Goal: Task Accomplishment & Management: Manage account settings

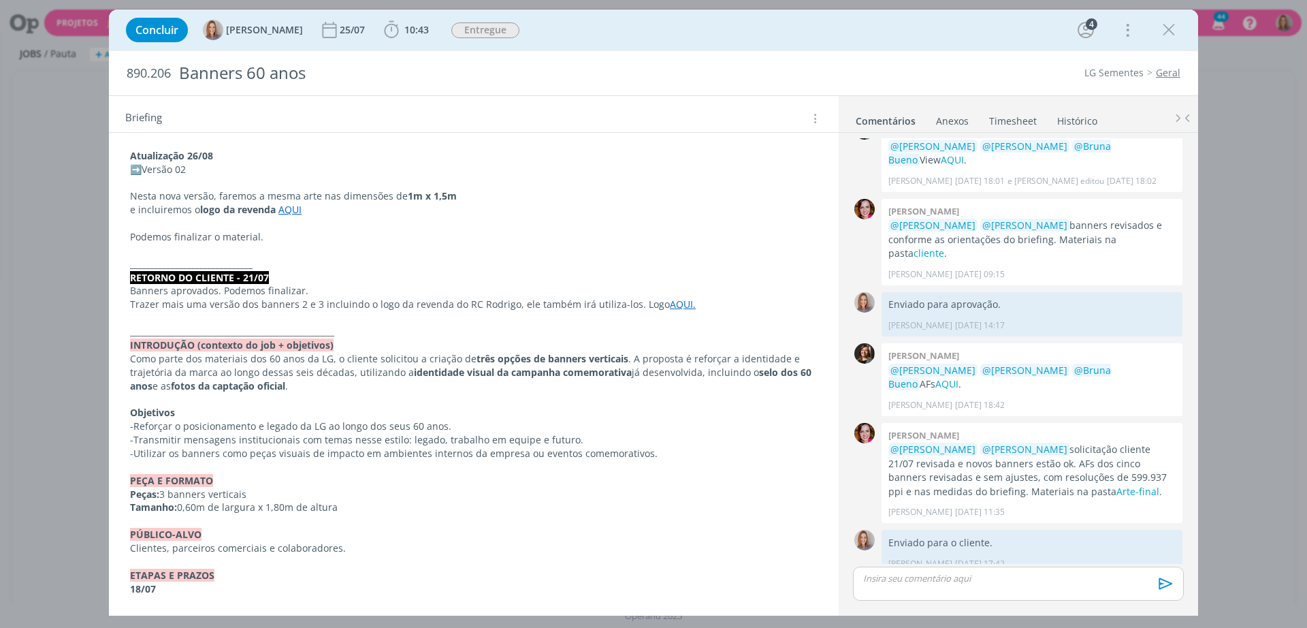
scroll to position [340, 0]
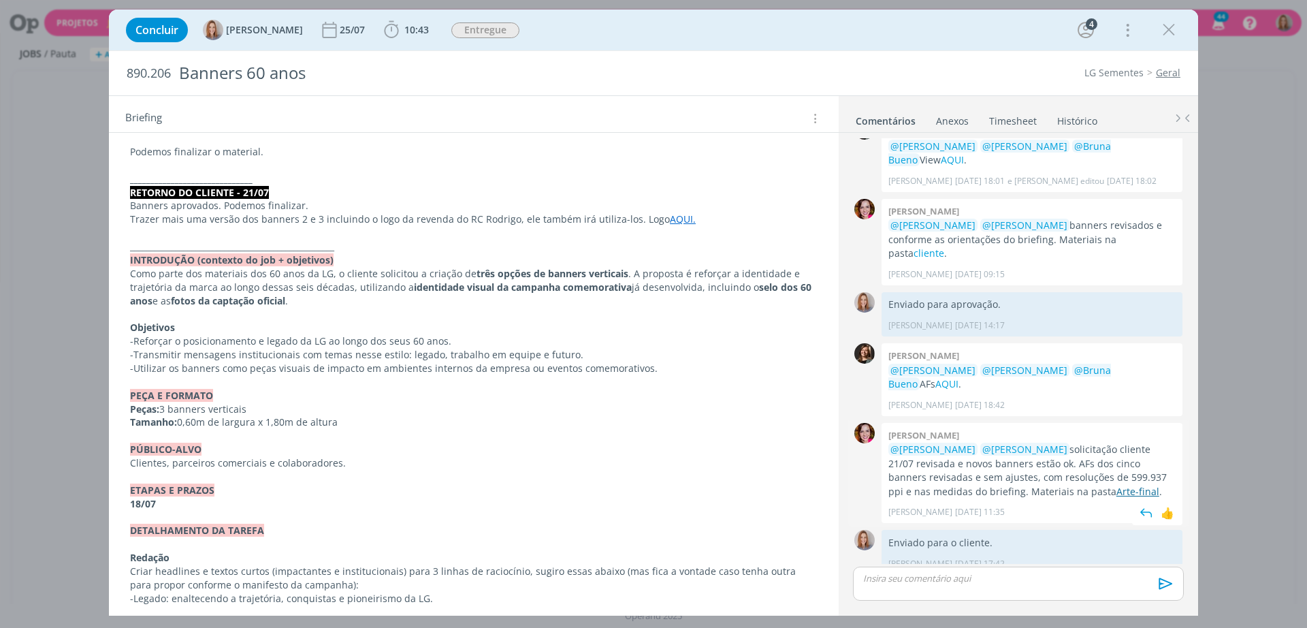
click at [1045, 485] on link "Arte-final" at bounding box center [1137, 491] width 43 height 13
click at [537, 135] on p "dialog" at bounding box center [473, 138] width 687 height 14
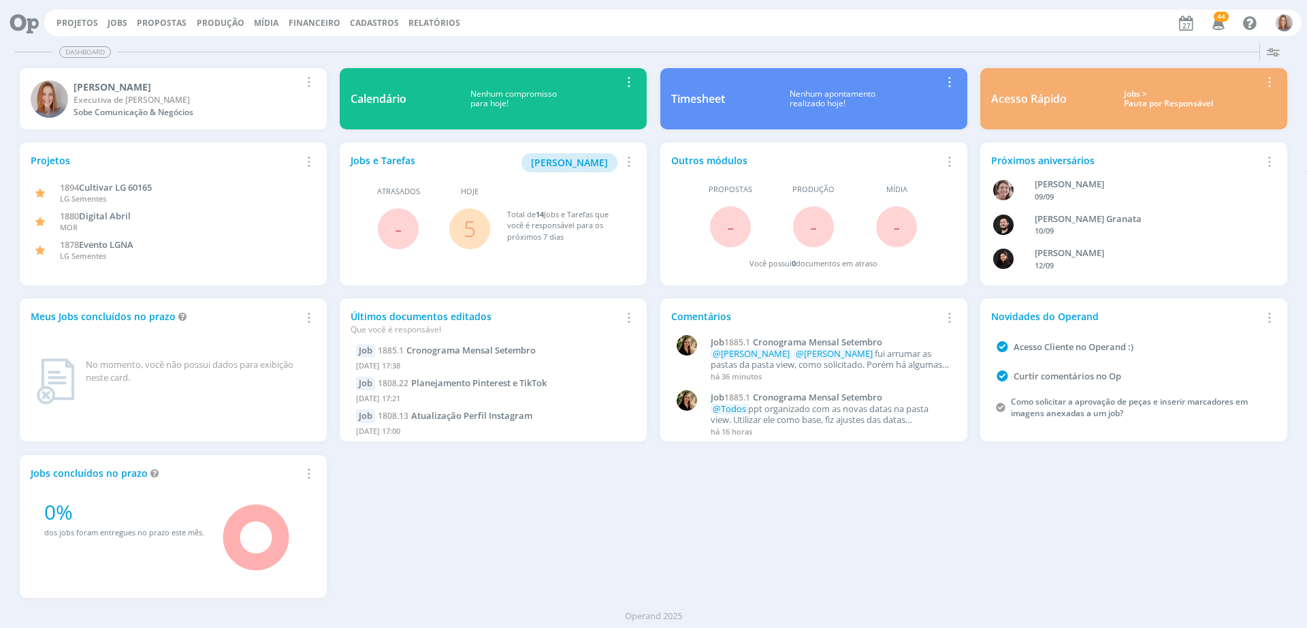
click at [473, 232] on link "5" at bounding box center [470, 228] width 12 height 29
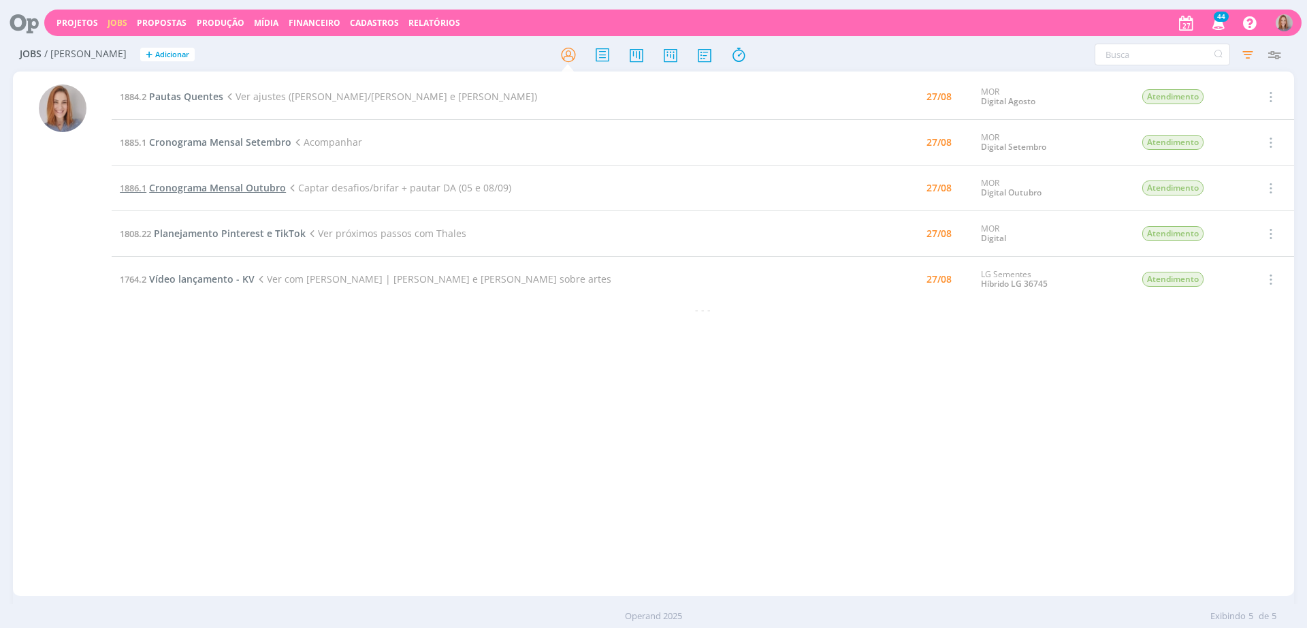
click at [244, 191] on span "Cronograma Mensal Outubro" at bounding box center [217, 187] width 137 height 13
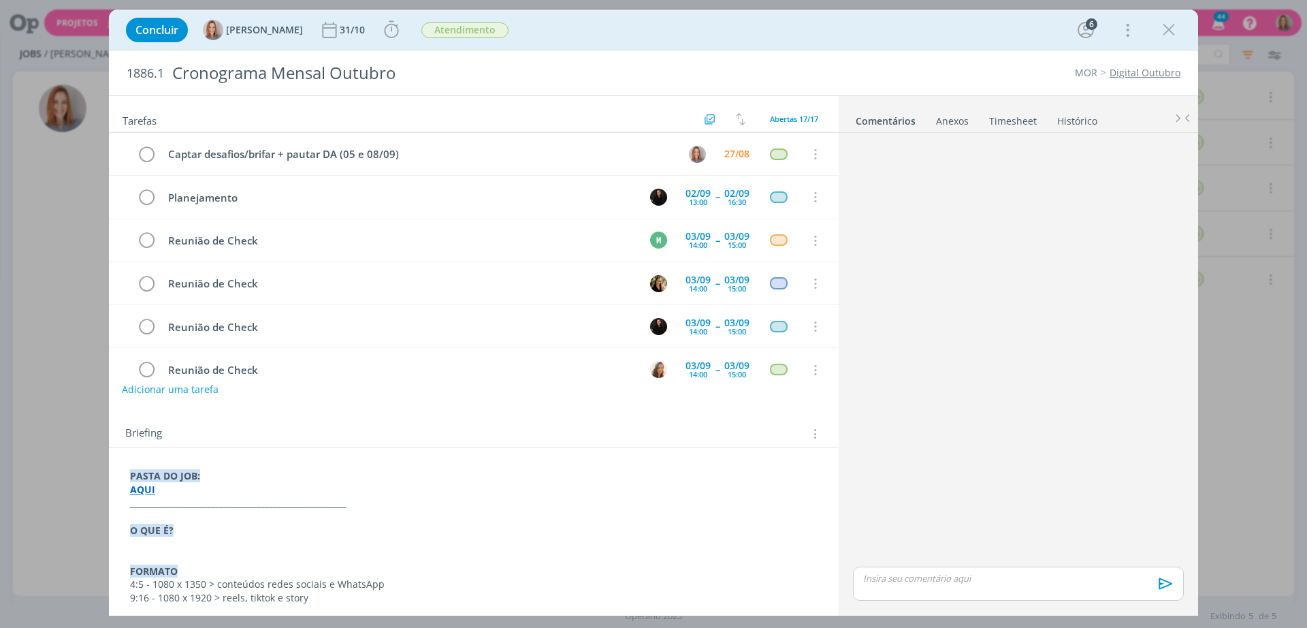
click at [180, 388] on button "Adicionar uma tarefa" at bounding box center [170, 389] width 97 height 23
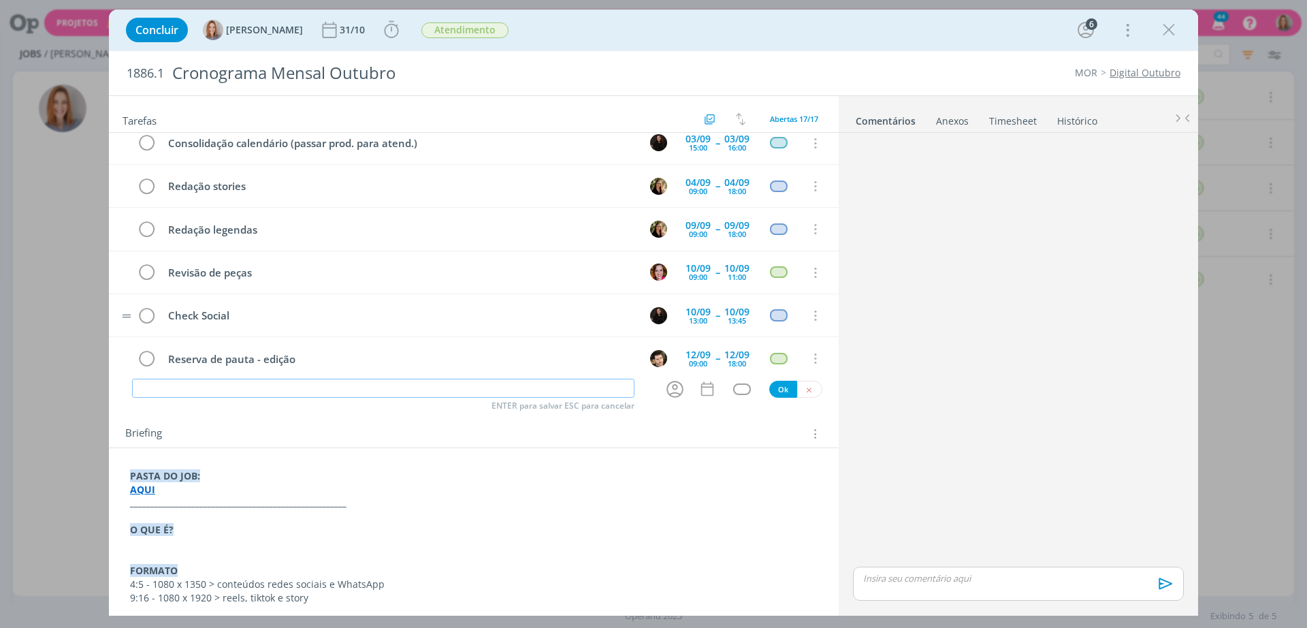
scroll to position [243, 0]
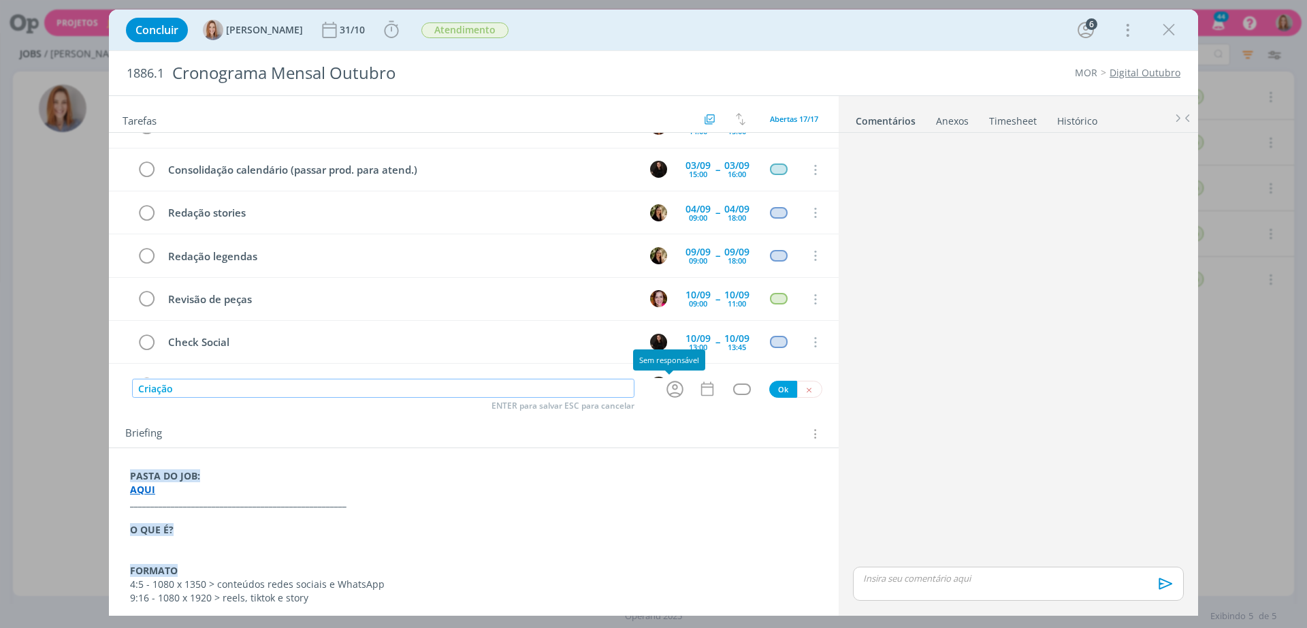
click at [668, 391] on icon "dialog" at bounding box center [674, 388] width 21 height 21
type input "Criação"
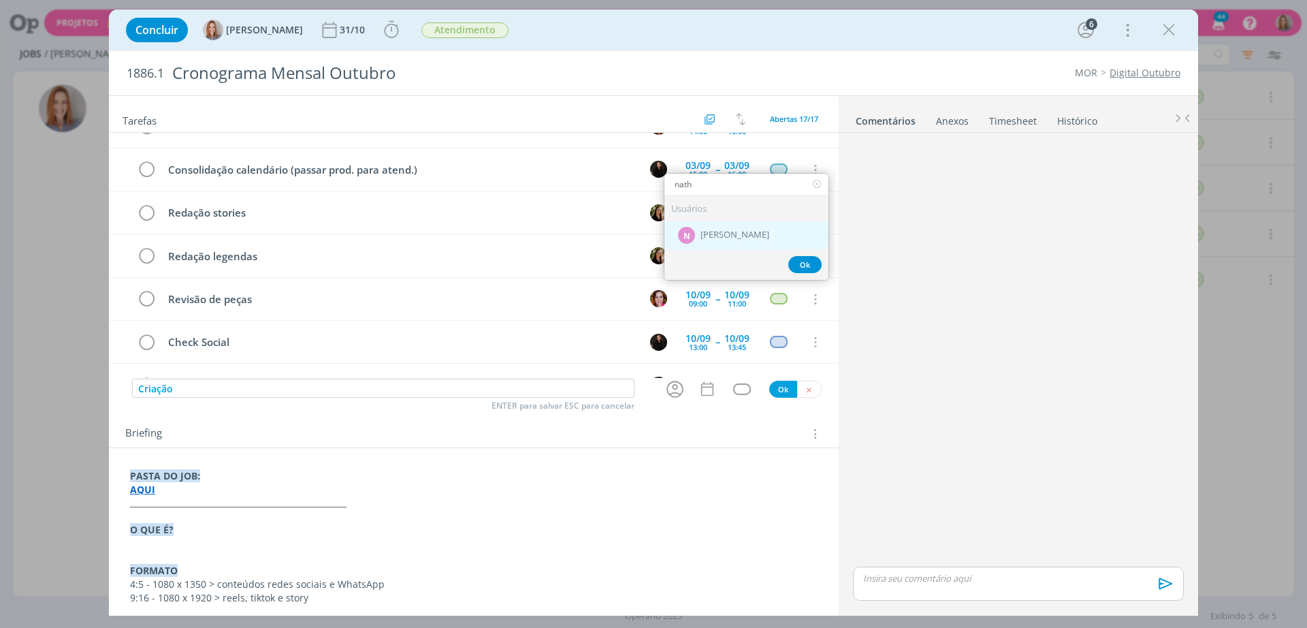
type input "nath"
click at [704, 238] on span "[PERSON_NAME]" at bounding box center [734, 234] width 69 height 11
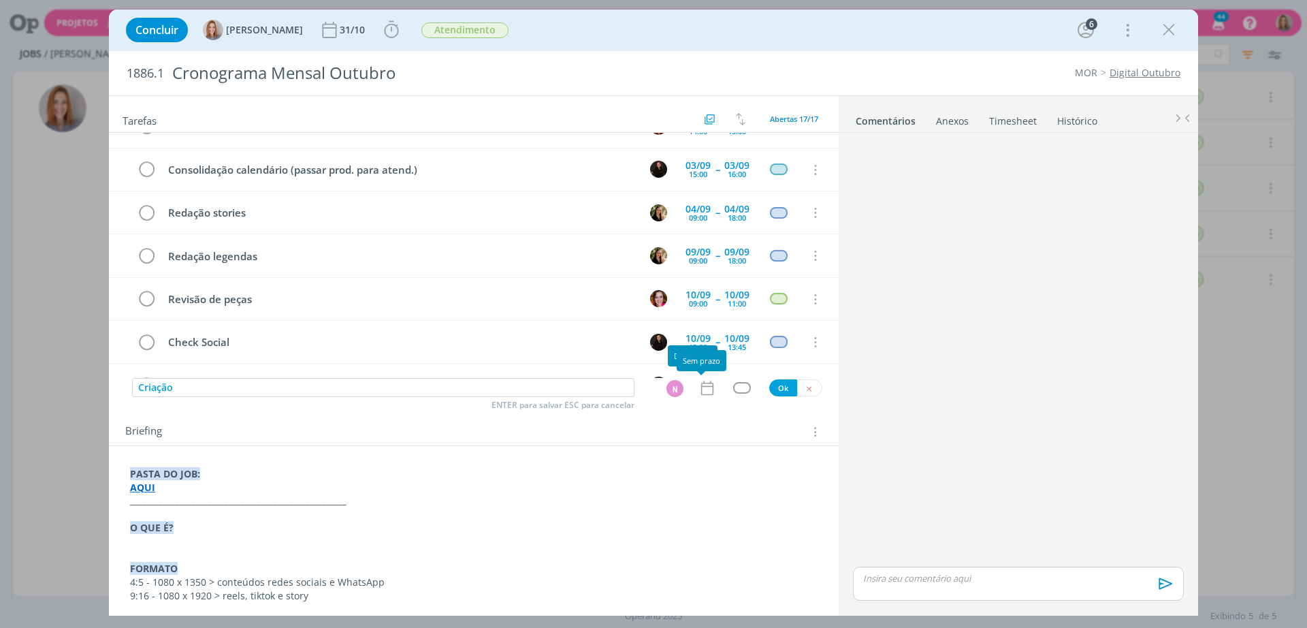
click at [698, 384] on icon "dialog" at bounding box center [707, 388] width 18 height 18
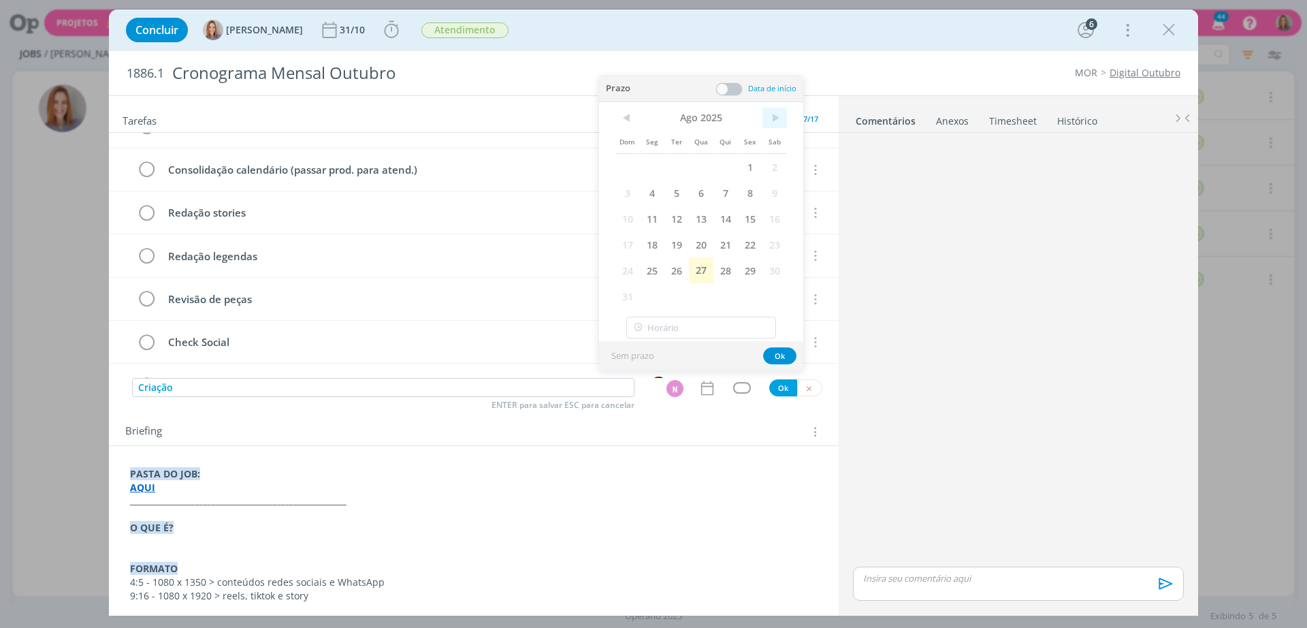
click at [779, 120] on span ">" at bounding box center [774, 118] width 25 height 20
click at [744, 166] on span "5" at bounding box center [750, 167] width 25 height 26
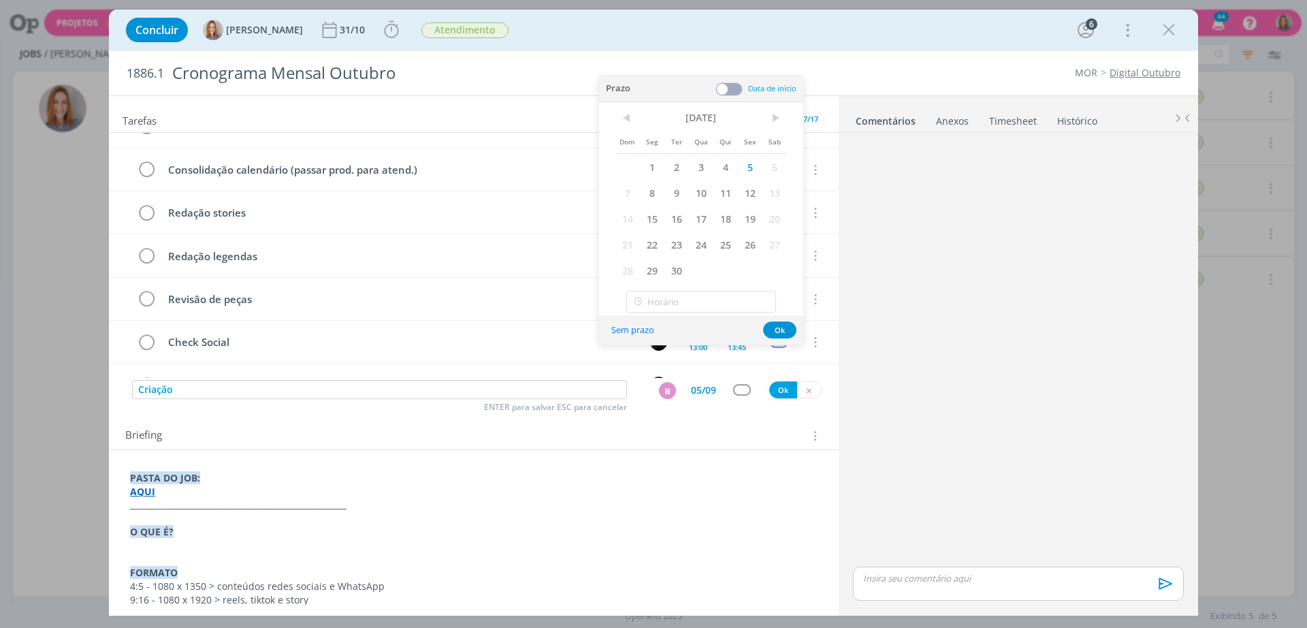
click at [725, 92] on span at bounding box center [728, 89] width 27 height 14
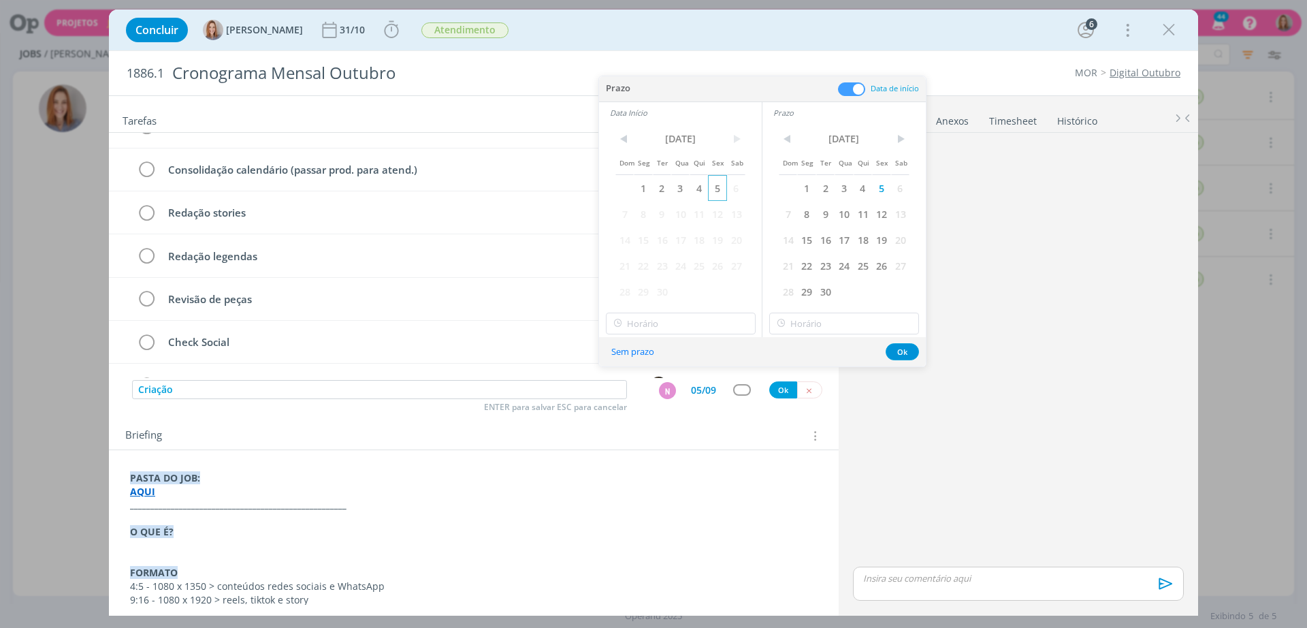
click at [716, 195] on span "5" at bounding box center [717, 188] width 18 height 26
click at [672, 329] on input "11:00" at bounding box center [681, 323] width 150 height 22
click at [640, 353] on div "09:00" at bounding box center [682, 348] width 152 height 25
type input "09:00"
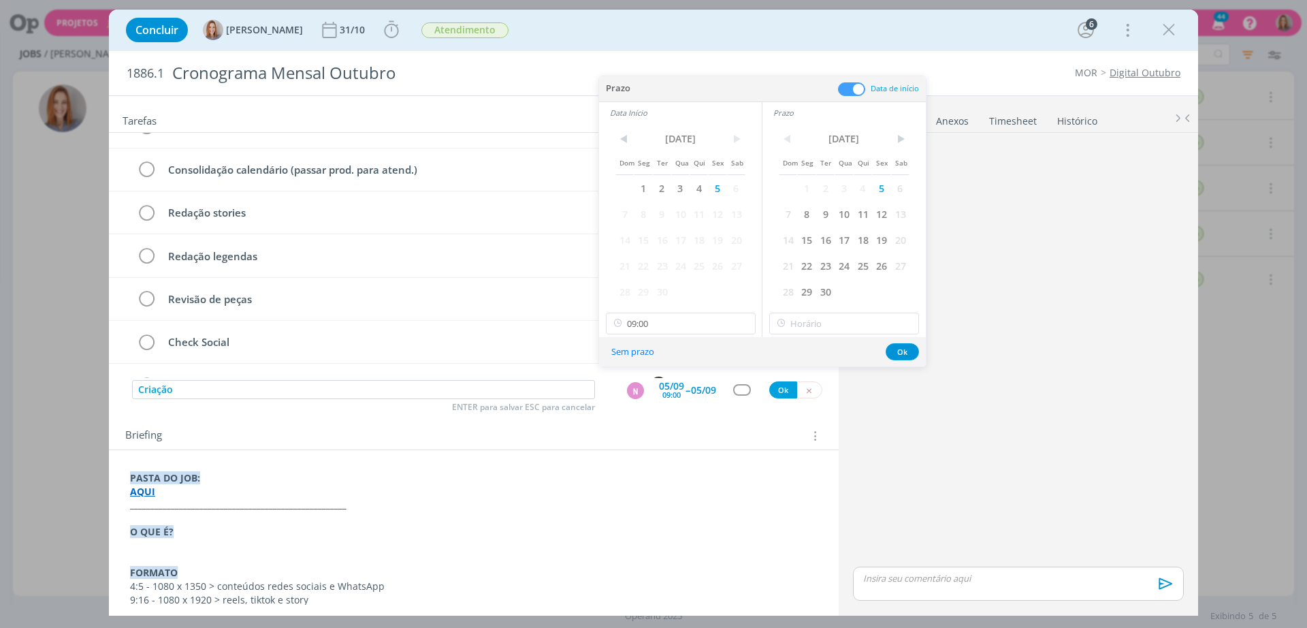
scroll to position [882, 0]
click at [813, 318] on input "11:00" at bounding box center [844, 323] width 150 height 22
click at [785, 380] on div "18:00" at bounding box center [846, 379] width 152 height 25
type input "18:00"
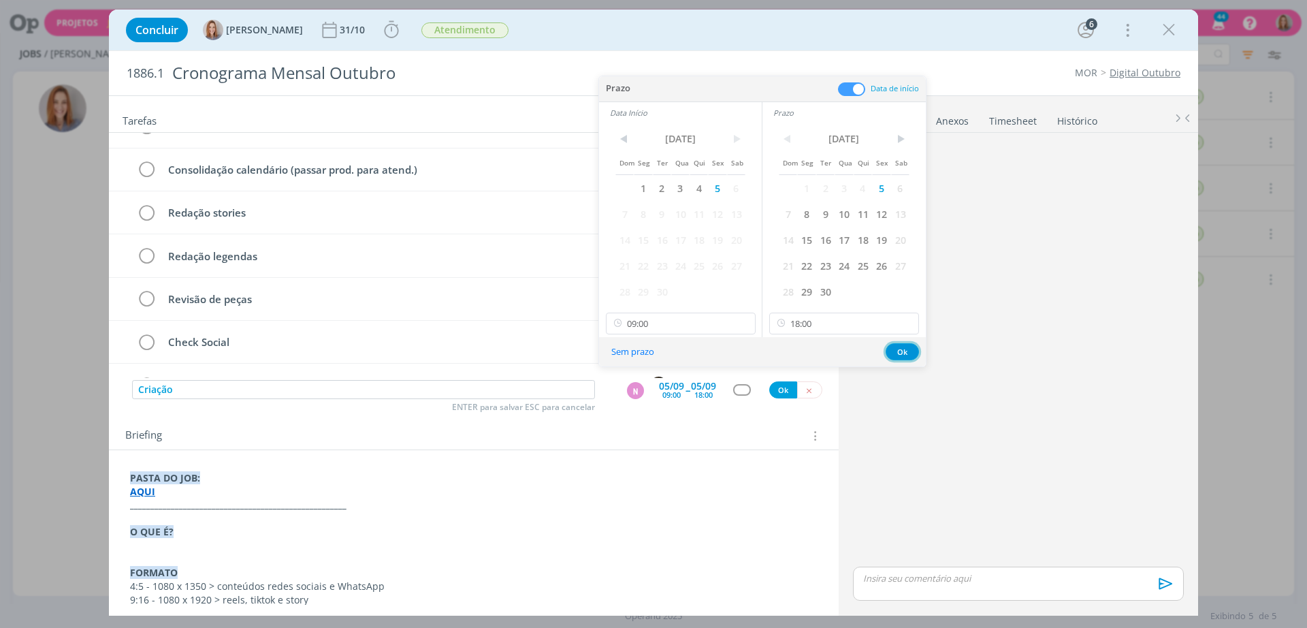
click at [896, 356] on button "Ok" at bounding box center [901, 351] width 33 height 17
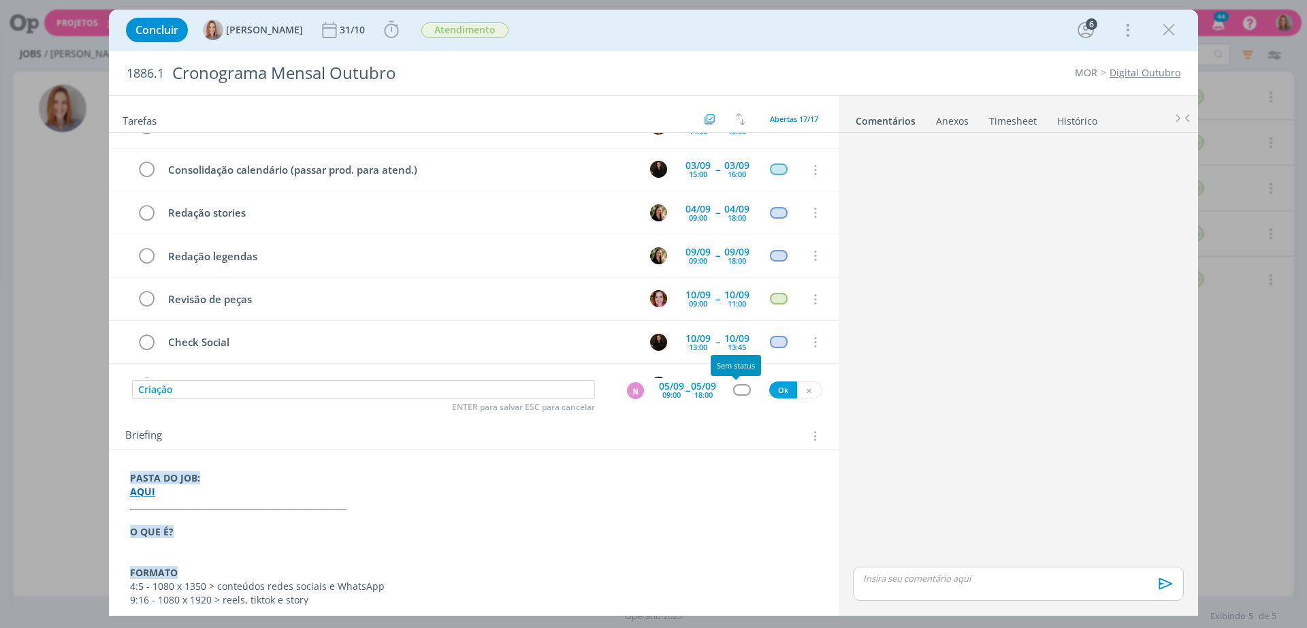
click at [733, 389] on div "dialog" at bounding box center [741, 390] width 17 height 12
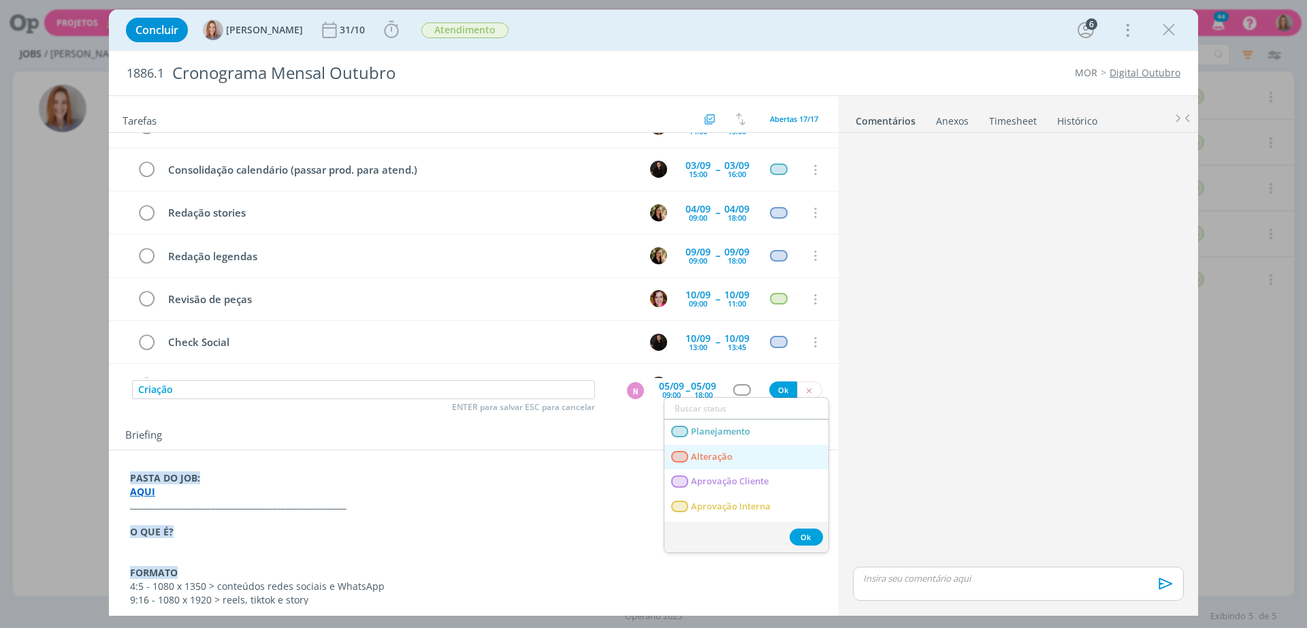
scroll to position [85, 0]
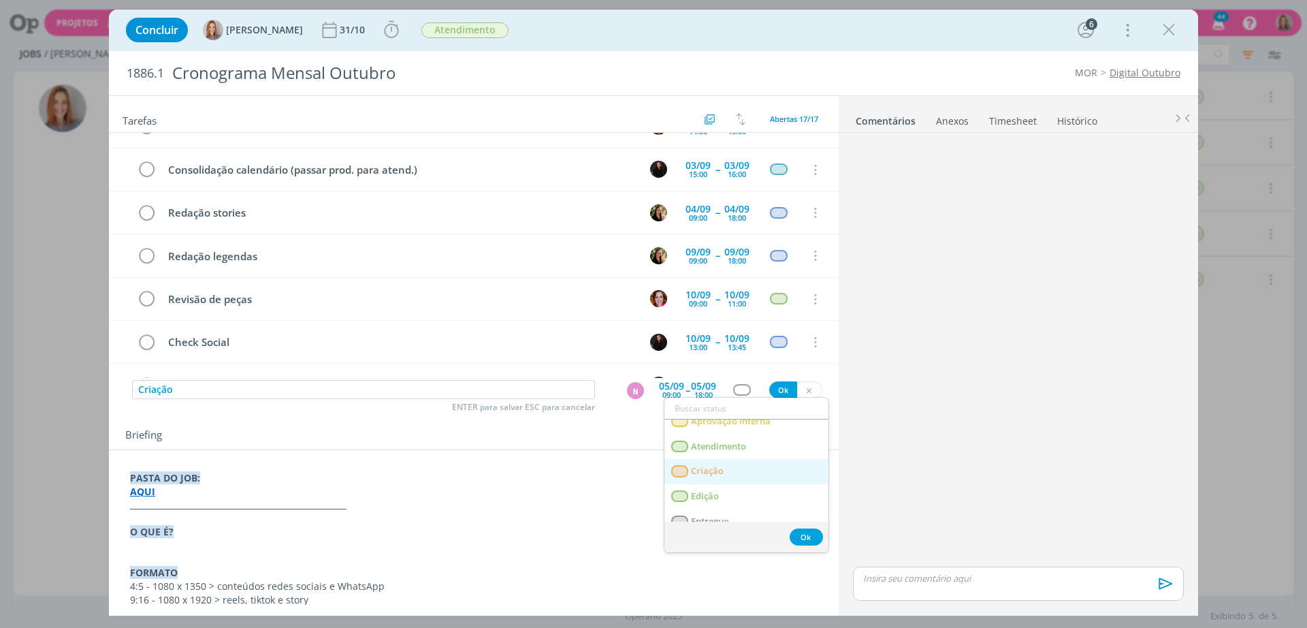
click at [713, 472] on span "Criação" at bounding box center [707, 471] width 33 height 11
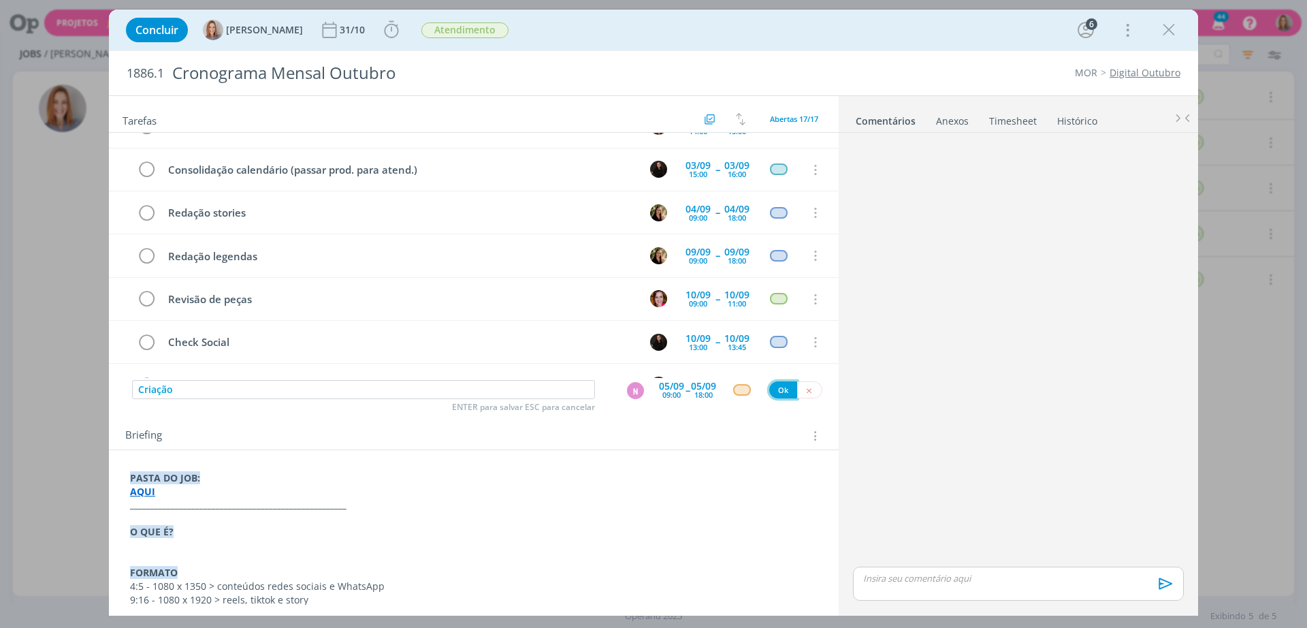
click at [773, 390] on button "Ok" at bounding box center [783, 389] width 28 height 17
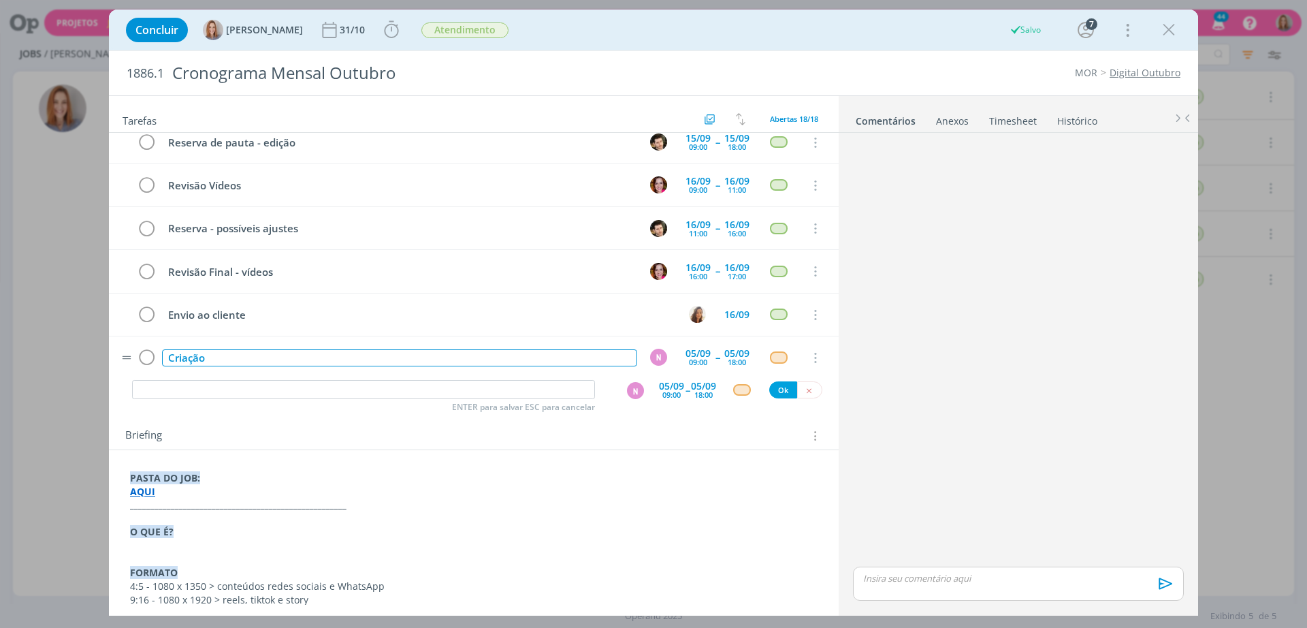
click at [159, 349] on tr "Criação N 05/09 09:00 -- 05/09 18:00 Cancelar" at bounding box center [474, 357] width 730 height 43
copy div "Criação"
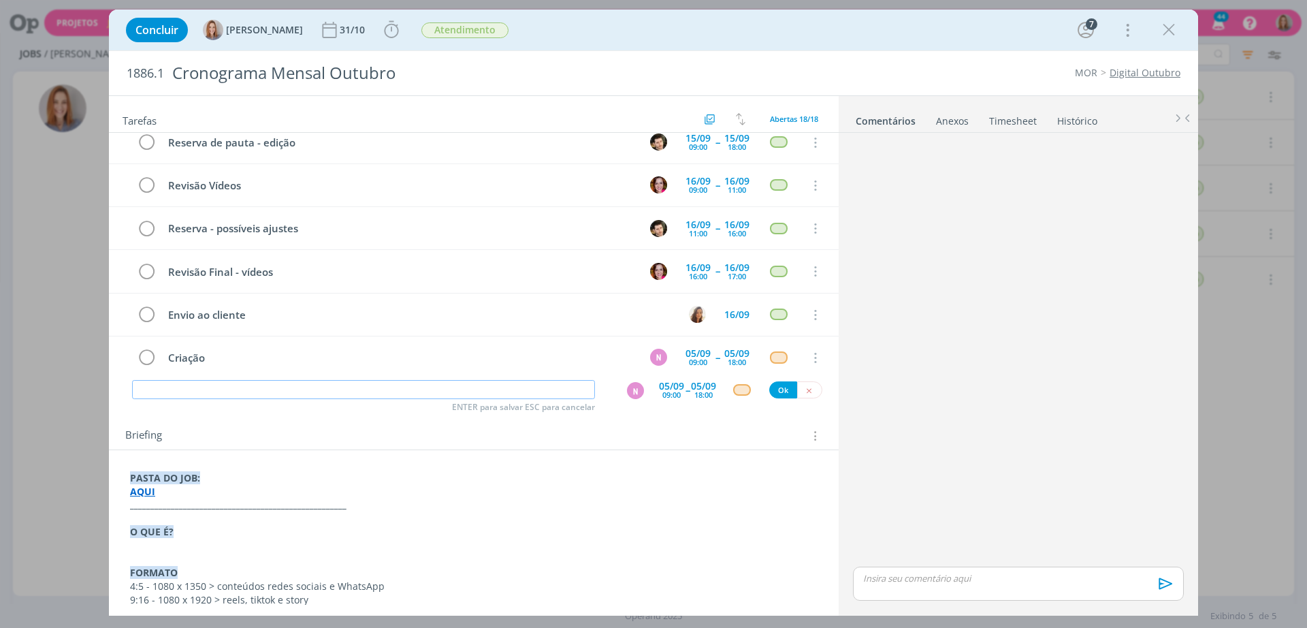
click at [213, 393] on input "dialog" at bounding box center [363, 389] width 463 height 19
paste input "Criação"
type input "Criação"
click at [663, 393] on div "09:00" at bounding box center [671, 394] width 18 height 7
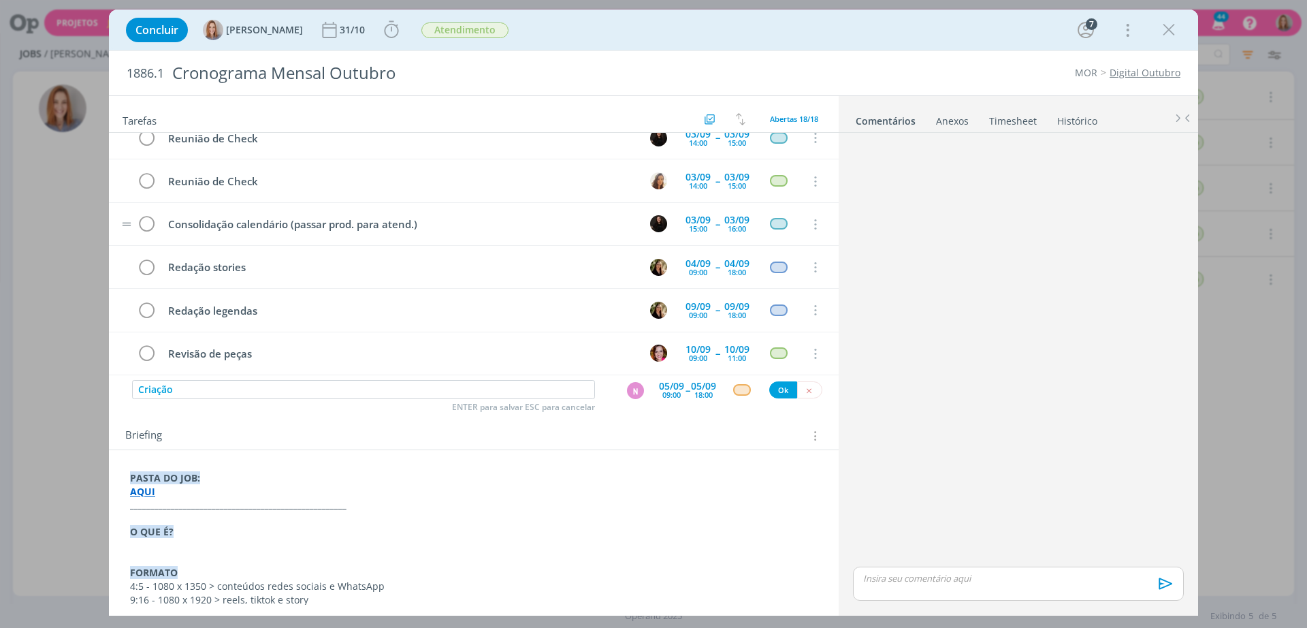
scroll to position [274, 0]
click at [662, 391] on div "09:00" at bounding box center [671, 394] width 18 height 7
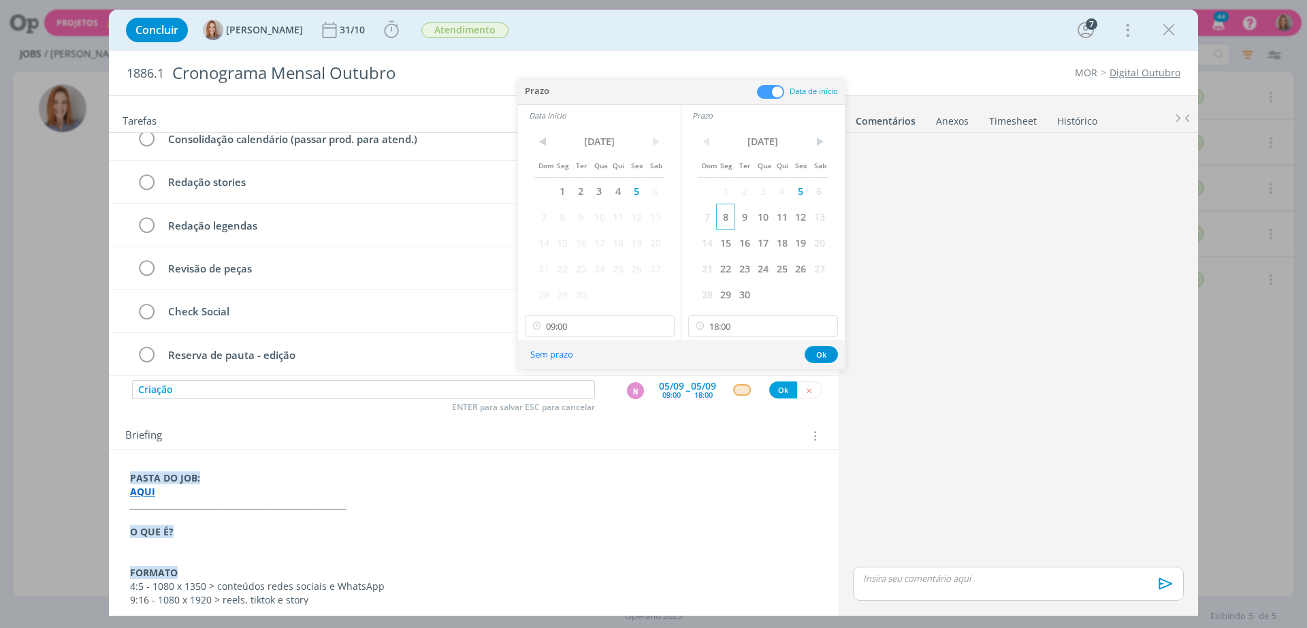
click at [728, 212] on span "8" at bounding box center [725, 217] width 18 height 26
click at [564, 214] on span "8" at bounding box center [562, 217] width 18 height 26
click at [814, 347] on button "Ok" at bounding box center [820, 354] width 33 height 17
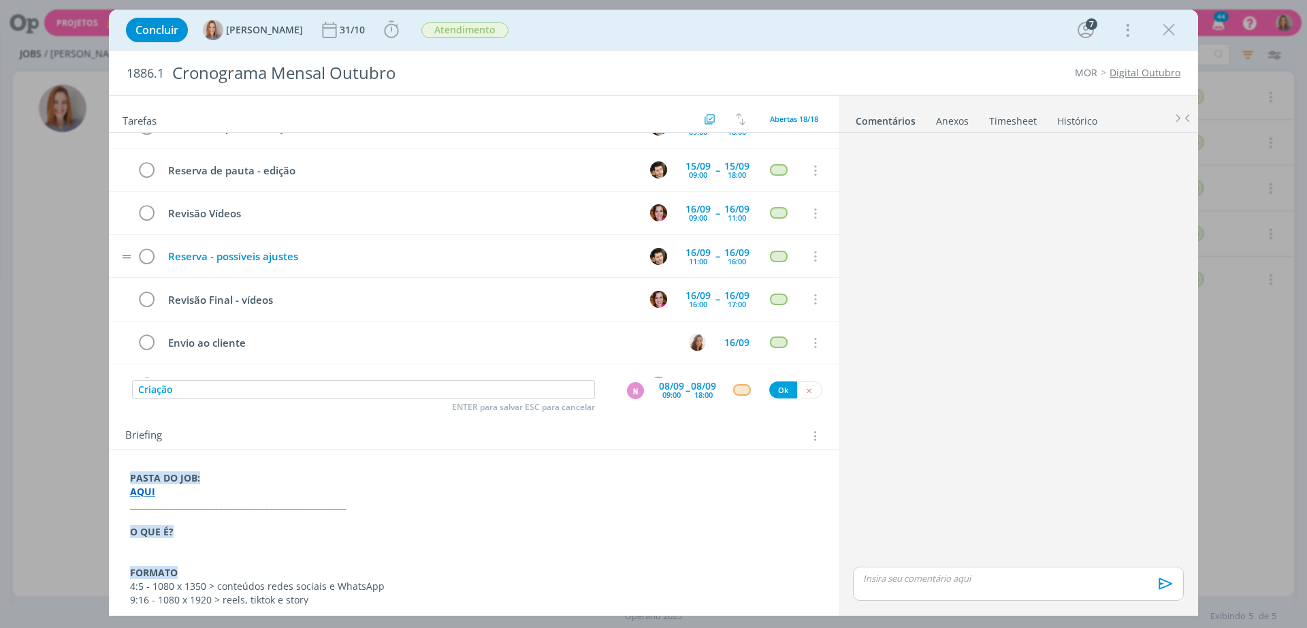
scroll to position [541, 0]
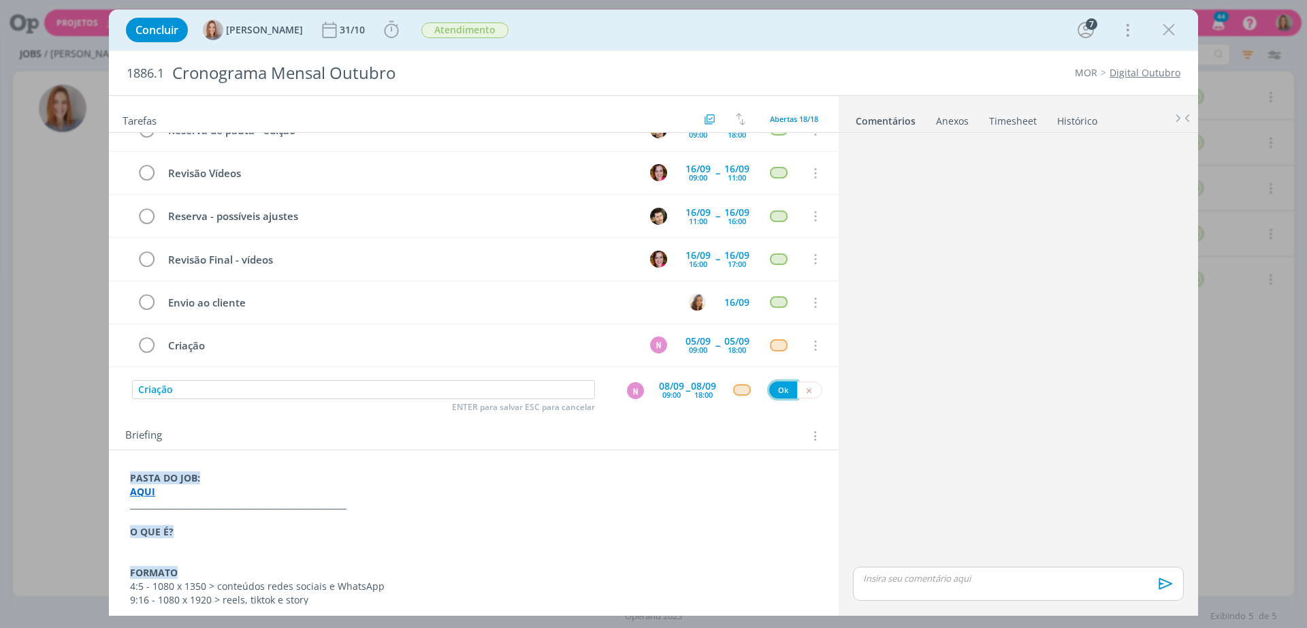
click at [774, 389] on button "Ok" at bounding box center [783, 389] width 28 height 17
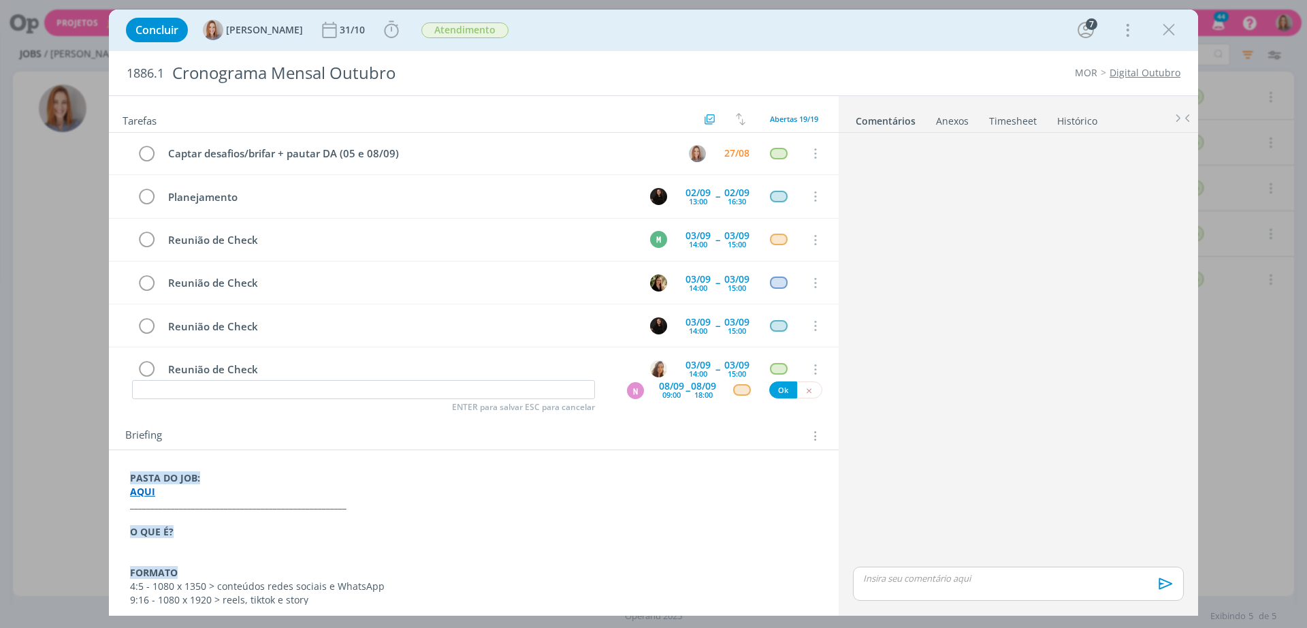
scroll to position [0, 0]
click at [807, 237] on icon "dialog" at bounding box center [814, 241] width 15 height 12
click at [779, 260] on link "Cancelar" at bounding box center [771, 264] width 108 height 22
click at [724, 156] on div "27/08" at bounding box center [736, 154] width 25 height 10
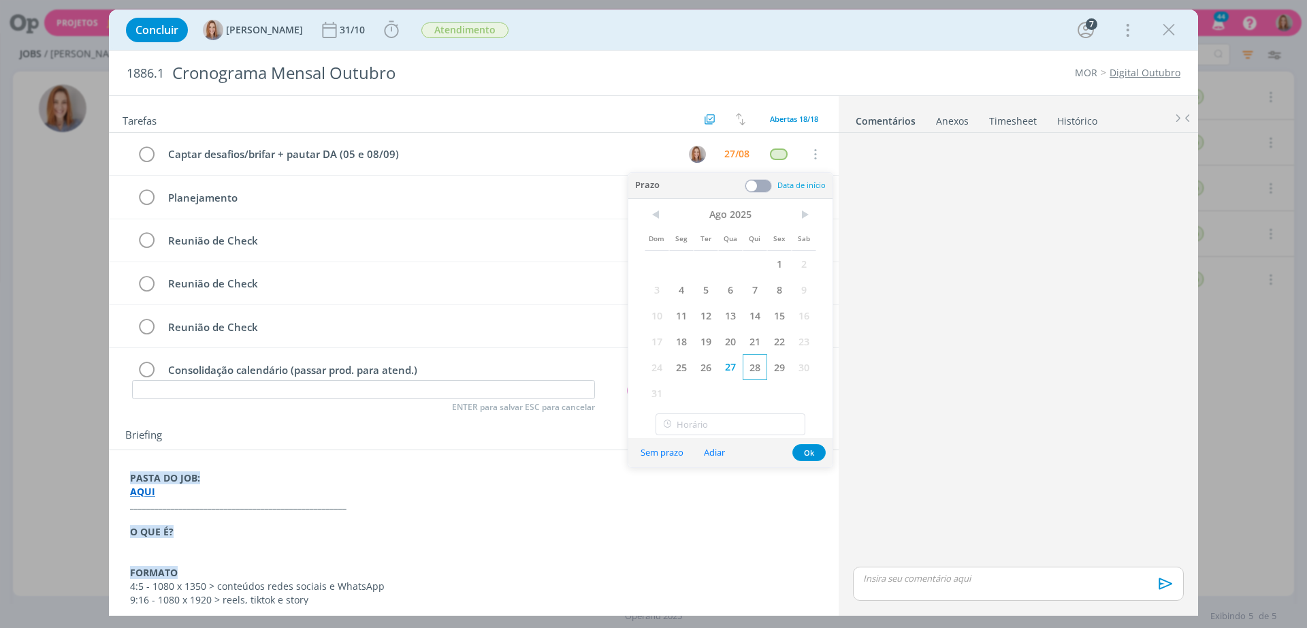
click at [759, 370] on span "28" at bounding box center [755, 367] width 25 height 26
click at [811, 453] on button "Ok" at bounding box center [808, 452] width 33 height 17
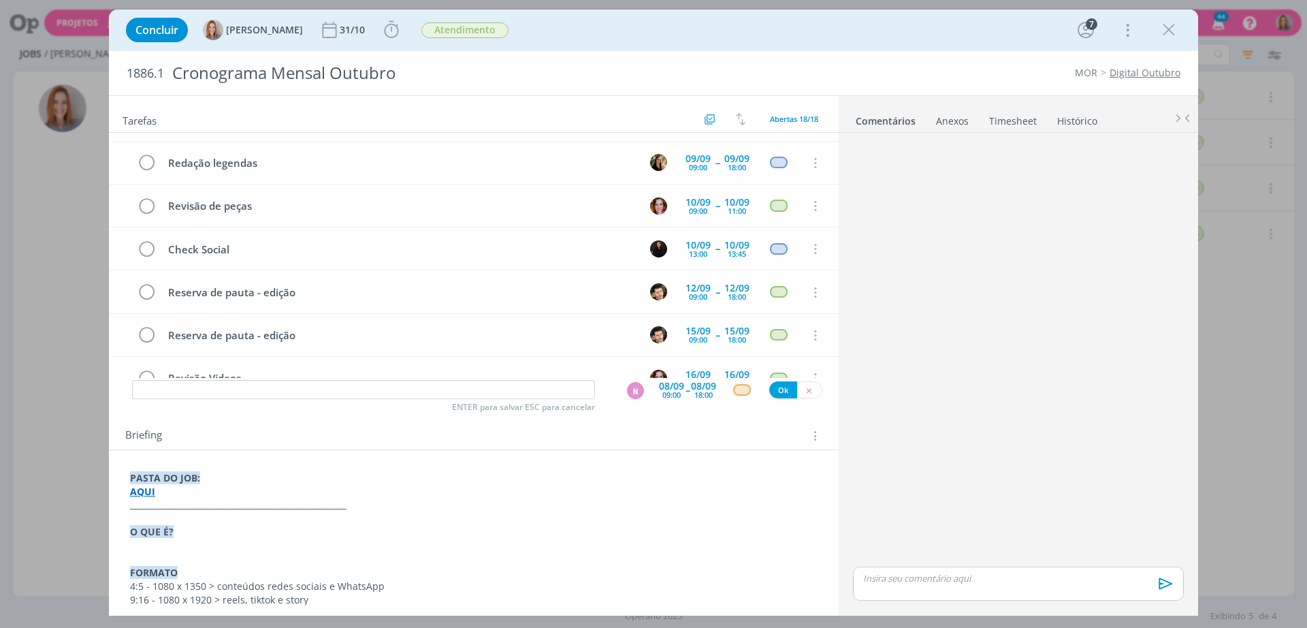
scroll to position [371, 0]
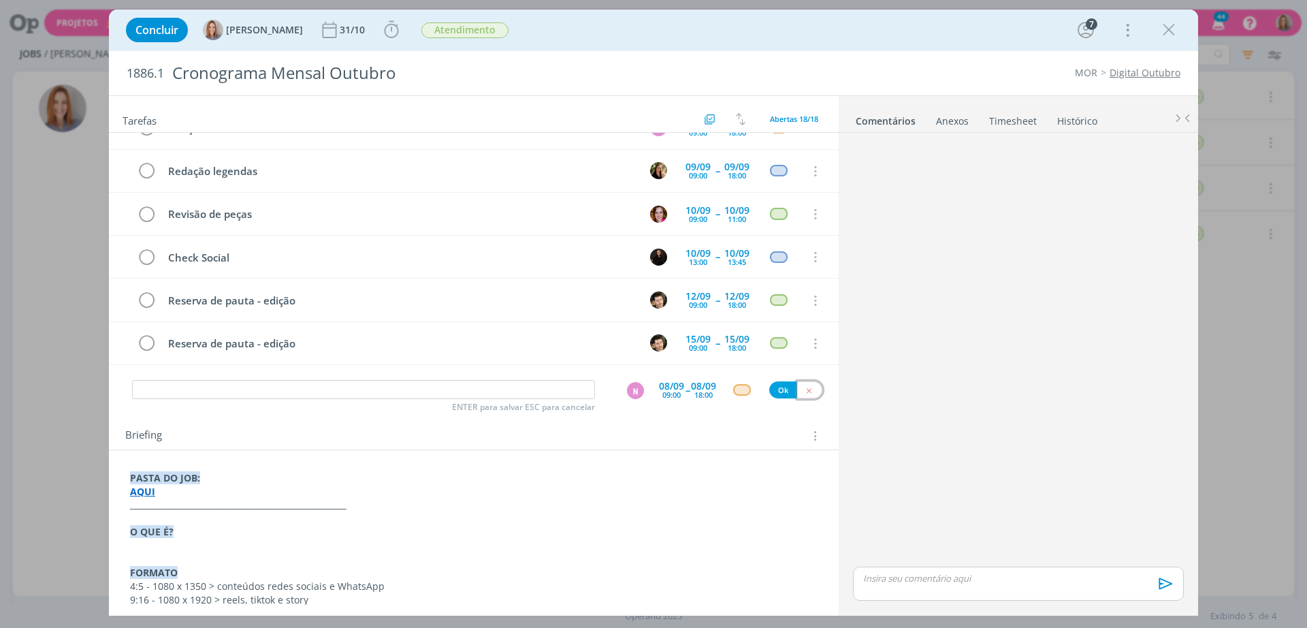
click at [807, 388] on button "dialog" at bounding box center [809, 389] width 25 height 17
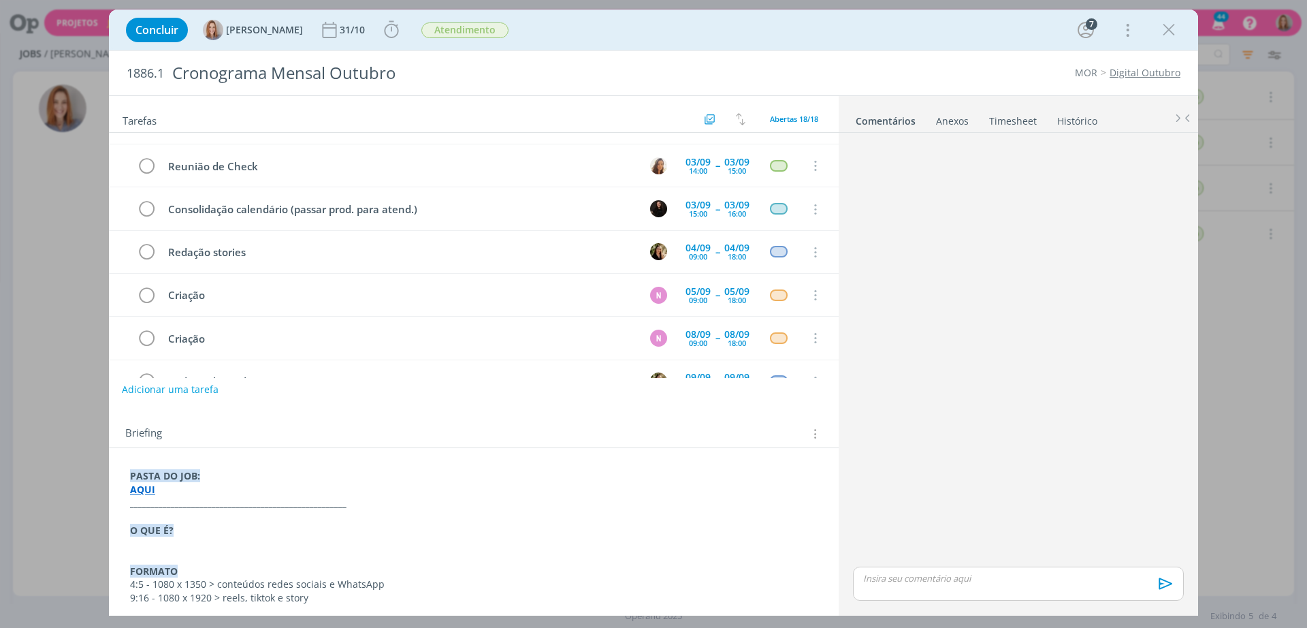
scroll to position [0, 0]
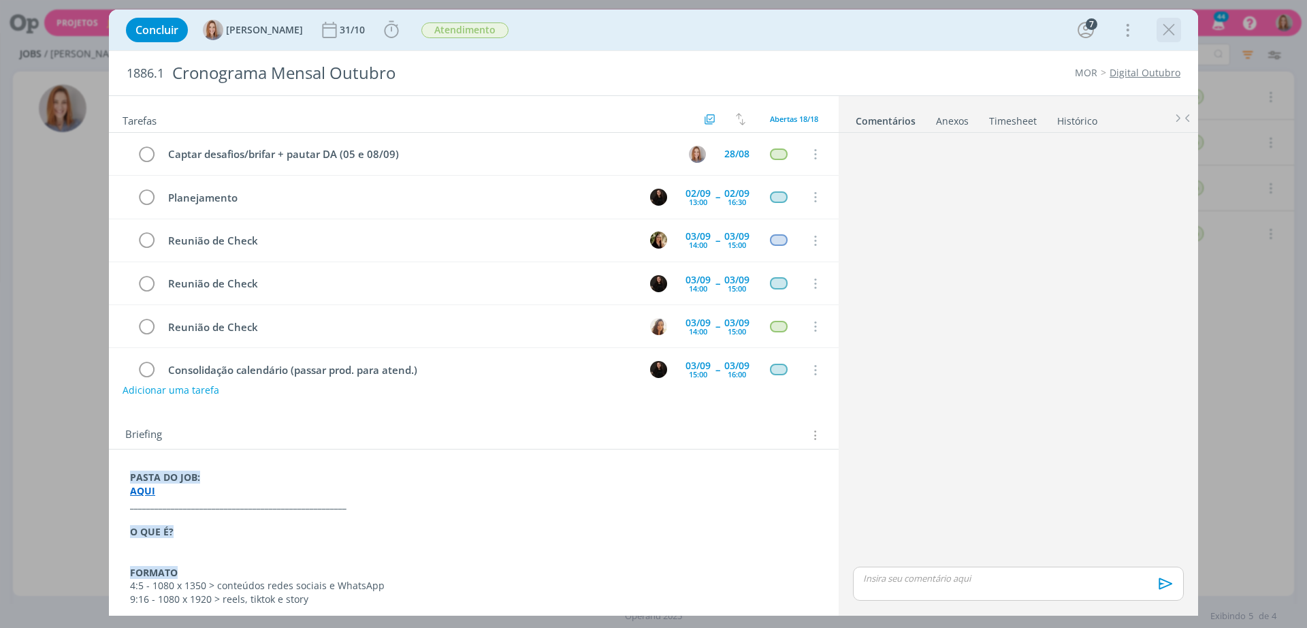
click at [1169, 27] on icon "dialog" at bounding box center [1168, 30] width 20 height 20
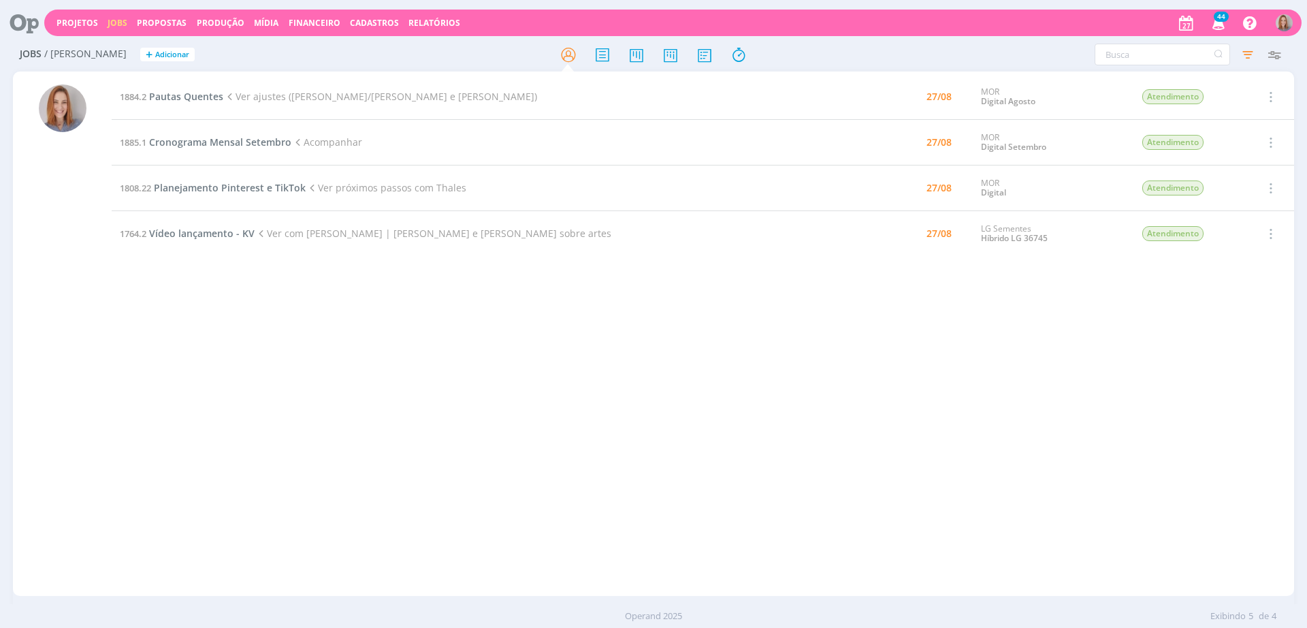
click at [360, 313] on div "1884.2 Pautas Quentes Ver ajustes (Alexandre/Thales e Bilheri) 27/08 MOR Digita…" at bounding box center [703, 333] width 1182 height 519
click at [190, 93] on span "Pautas Quentes" at bounding box center [186, 96] width 74 height 13
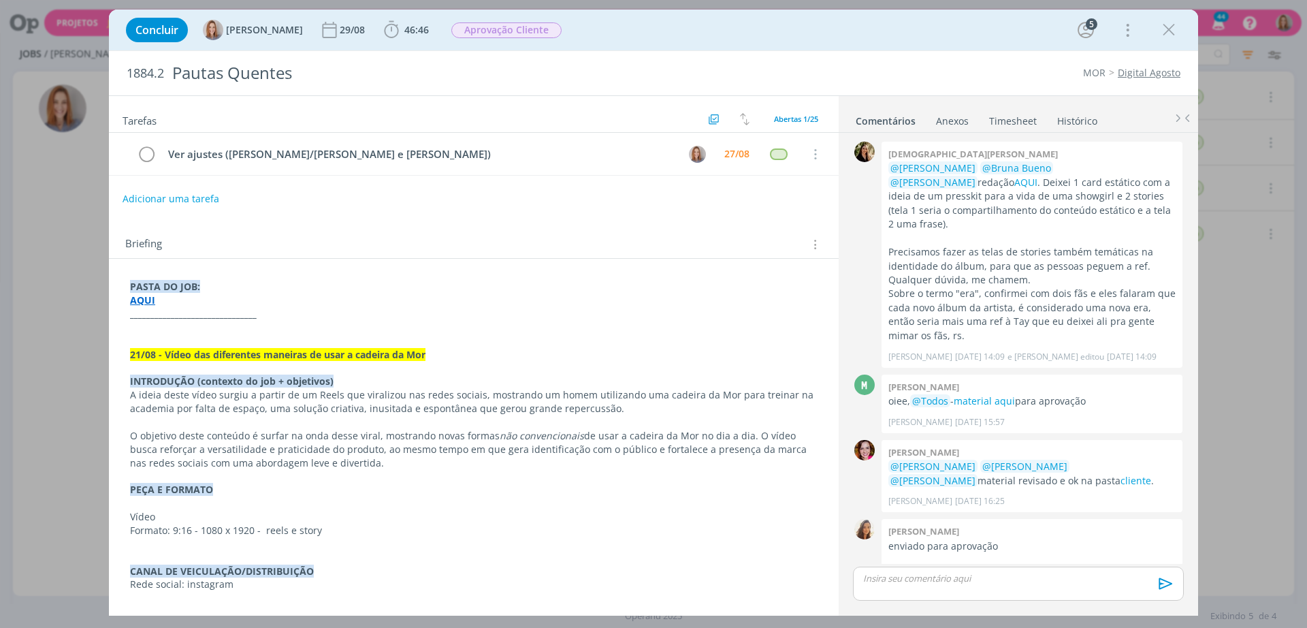
scroll to position [283, 0]
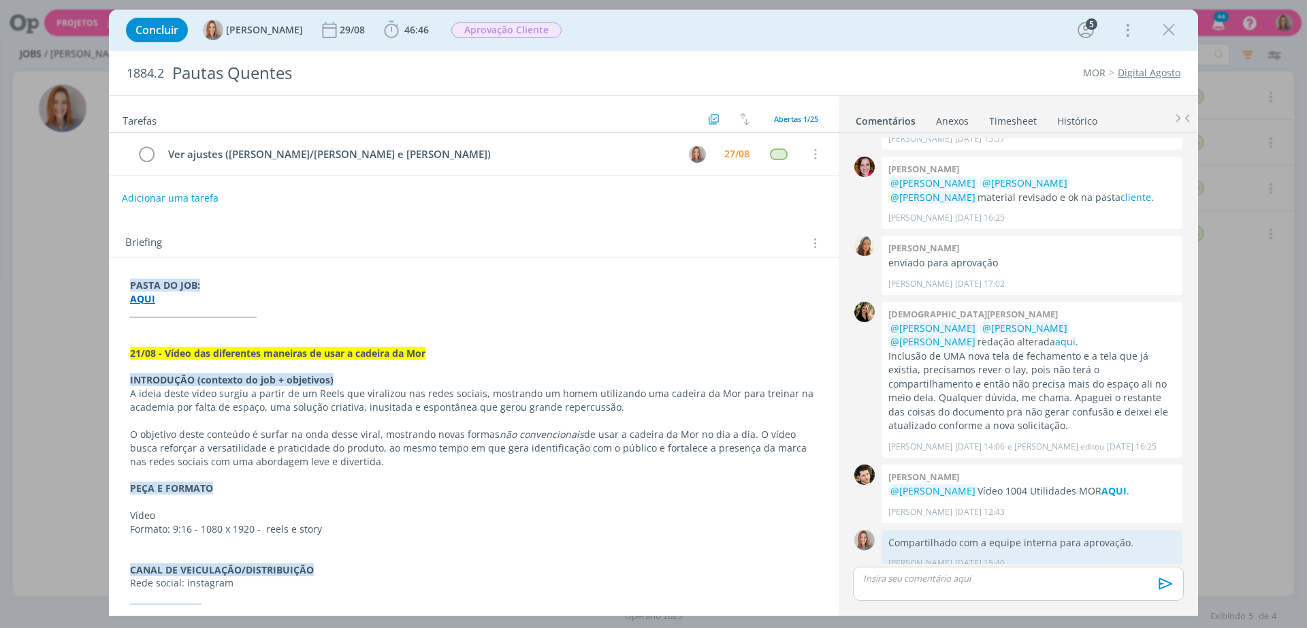
click at [191, 205] on button "Adicionar uma tarefa" at bounding box center [170, 197] width 97 height 23
click at [215, 191] on input "dialog" at bounding box center [383, 197] width 502 height 19
click at [664, 197] on icon "dialog" at bounding box center [674, 197] width 21 height 21
type input "Ajustes - vídeos cadeiras"
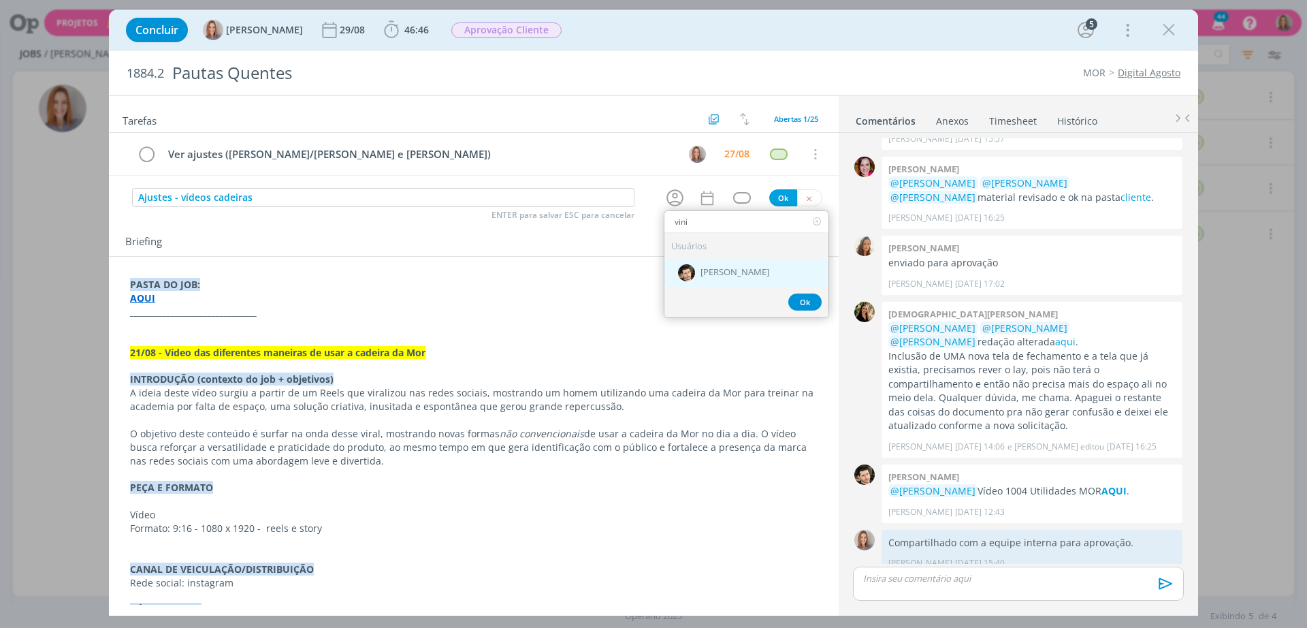
type input "vini"
click at [716, 280] on div "[PERSON_NAME]" at bounding box center [746, 273] width 164 height 28
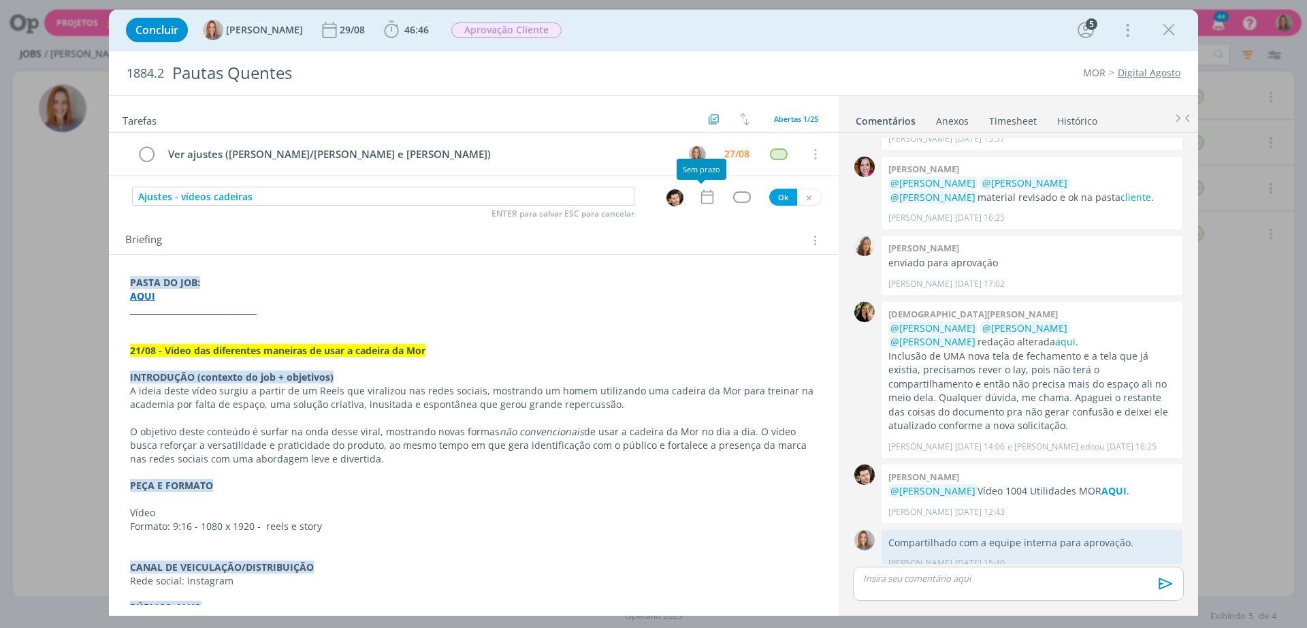
click at [702, 201] on icon "dialog" at bounding box center [707, 197] width 18 height 18
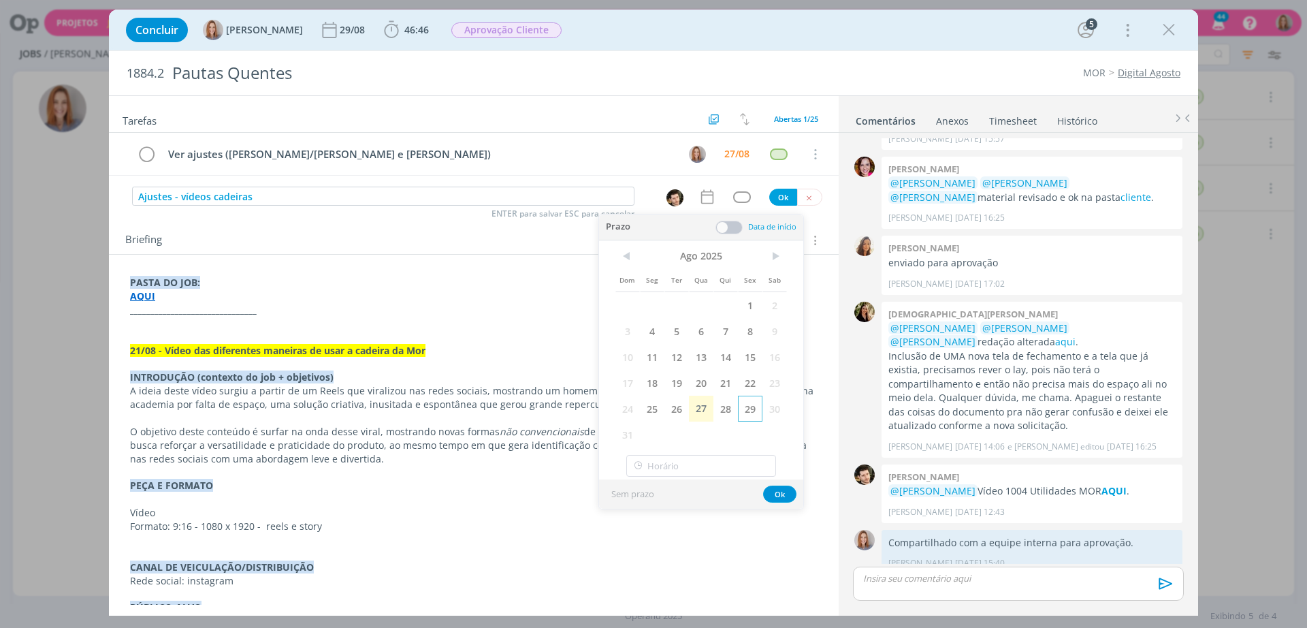
click at [755, 404] on span "29" at bounding box center [750, 408] width 25 height 26
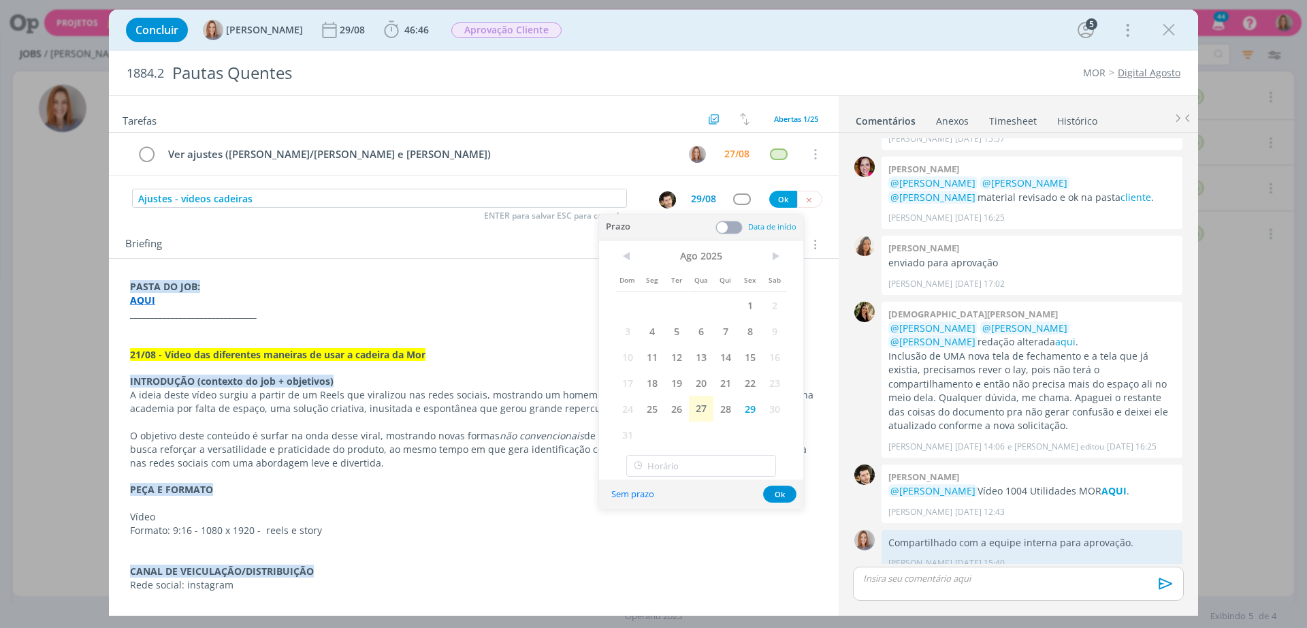
click at [734, 226] on span at bounding box center [728, 228] width 27 height 14
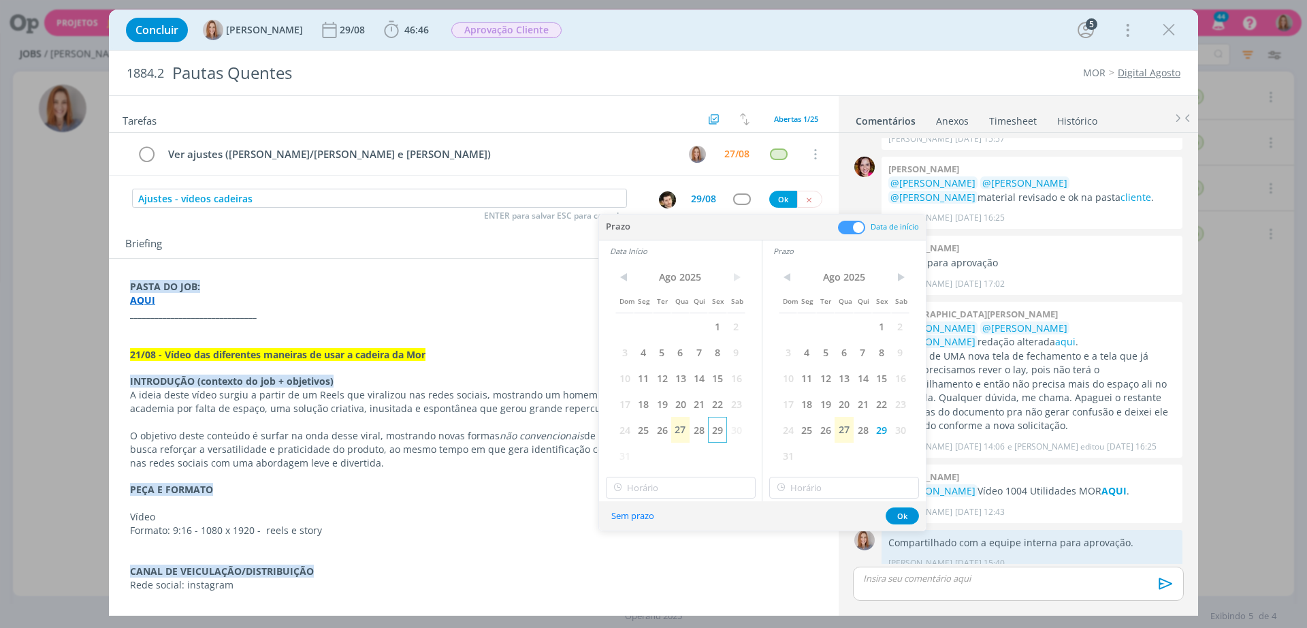
drag, startPoint x: 727, startPoint y: 421, endPoint x: 717, endPoint y: 429, distance: 13.0
click at [727, 421] on span "30" at bounding box center [736, 430] width 18 height 26
click at [717, 429] on span "29" at bounding box center [717, 430] width 18 height 26
click at [706, 476] on input "11:00" at bounding box center [681, 487] width 150 height 22
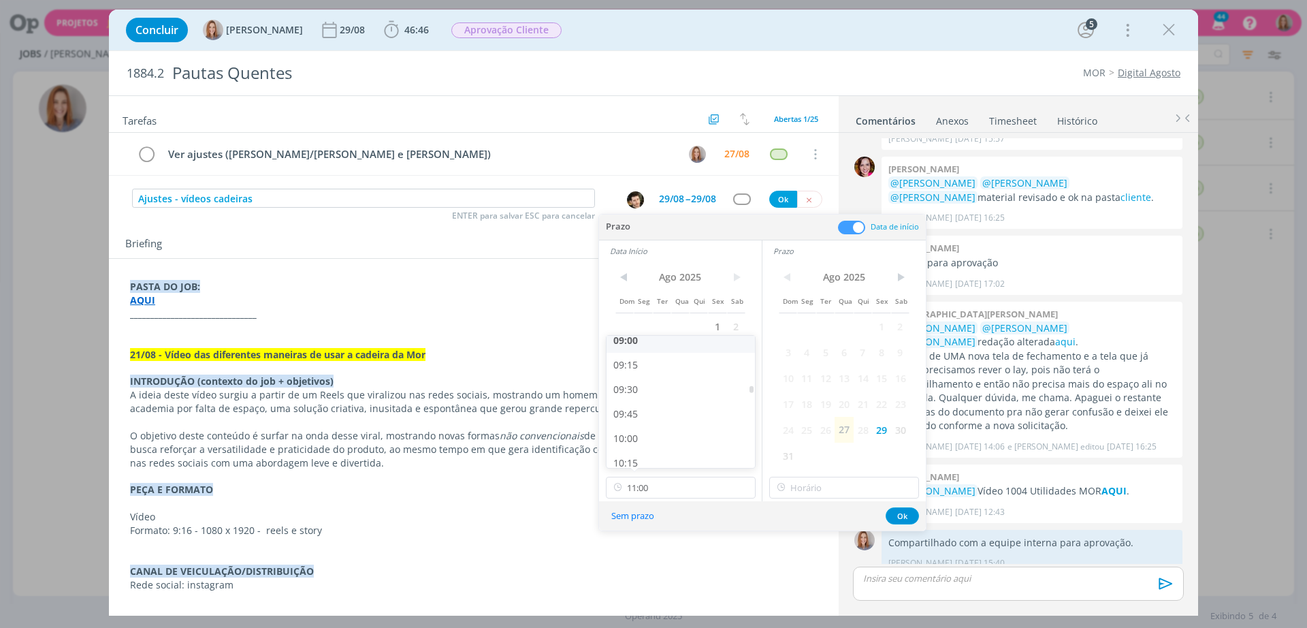
click at [653, 348] on div "09:00" at bounding box center [682, 340] width 152 height 25
type input "09:00"
type input "11:00"
drag, startPoint x: 796, startPoint y: 494, endPoint x: 798, endPoint y: 480, distance: 14.4
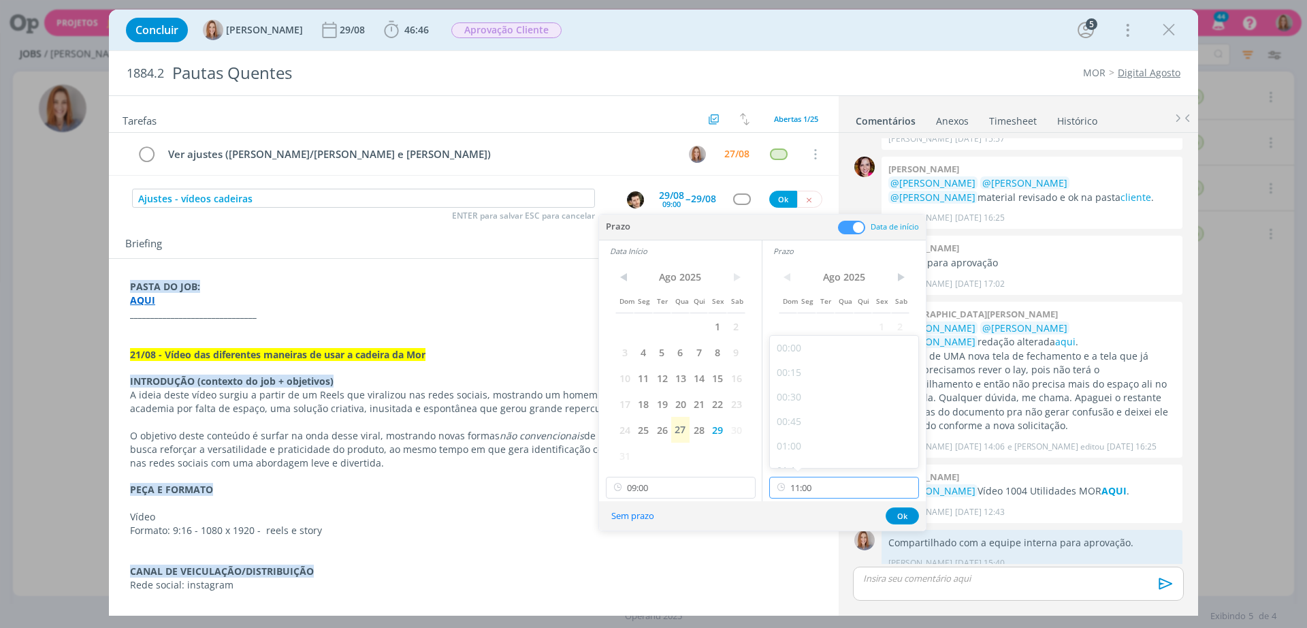
click at [796, 493] on input "11:00" at bounding box center [844, 487] width 150 height 22
click at [804, 451] on div "11:00" at bounding box center [846, 451] width 152 height 25
click at [895, 511] on button "Ok" at bounding box center [901, 515] width 33 height 17
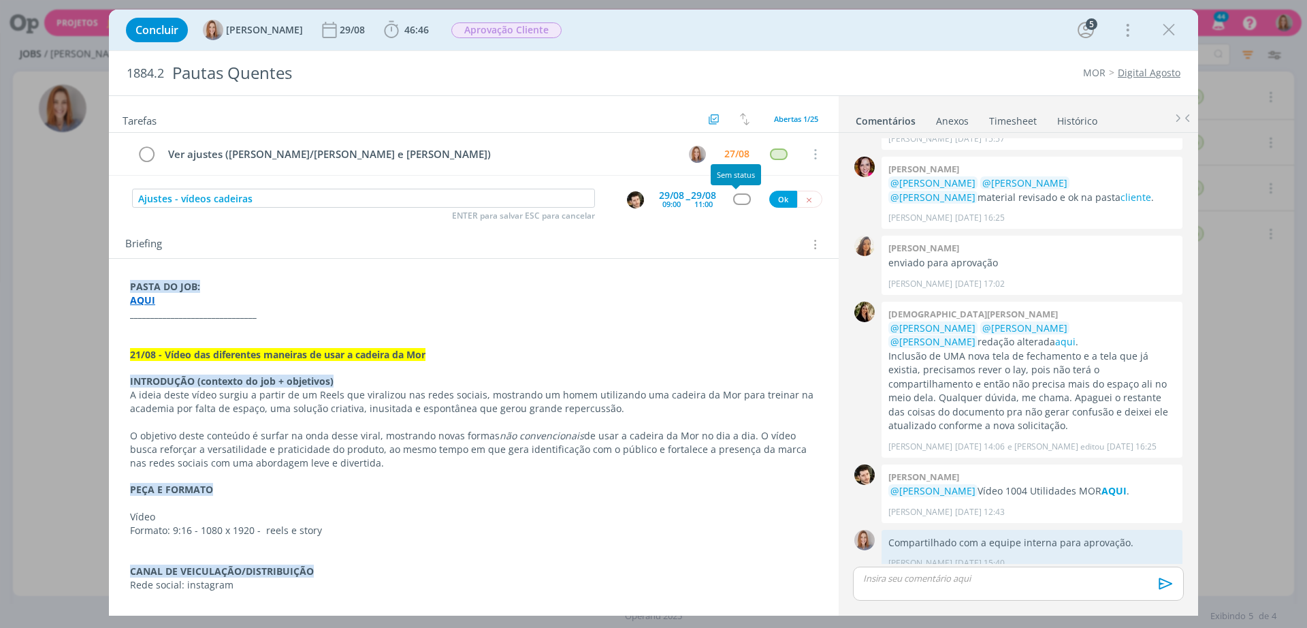
click at [736, 198] on div "dialog" at bounding box center [741, 199] width 17 height 12
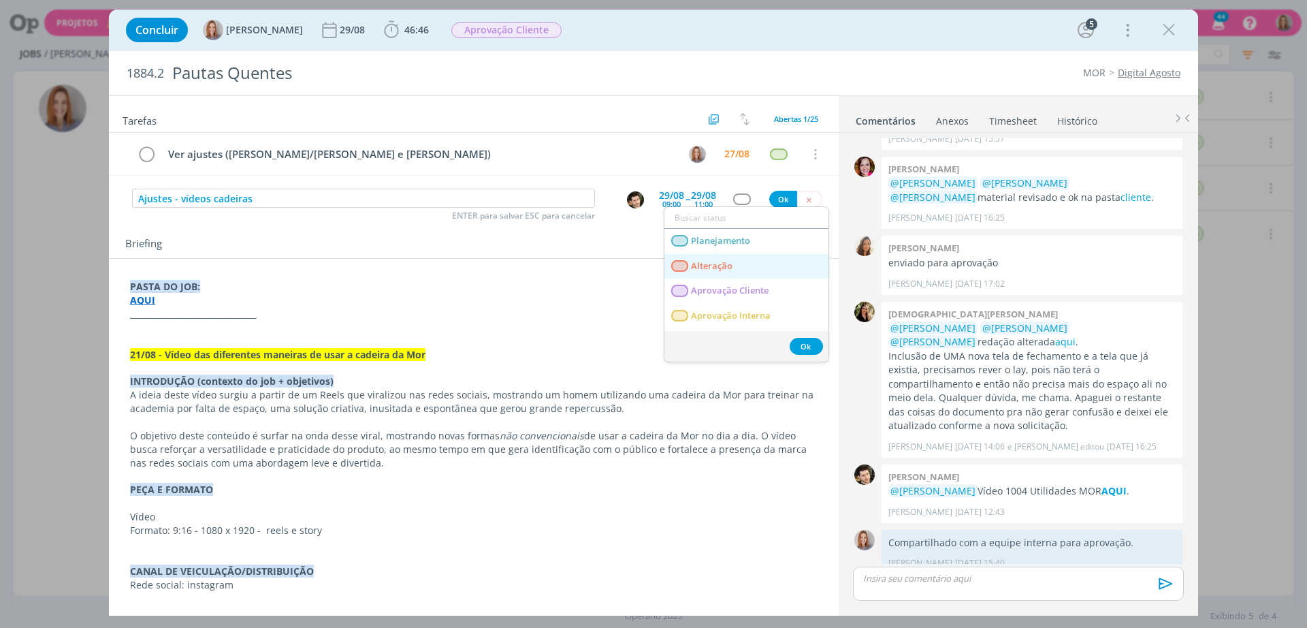
click at [745, 262] on link "Alteração" at bounding box center [746, 266] width 164 height 25
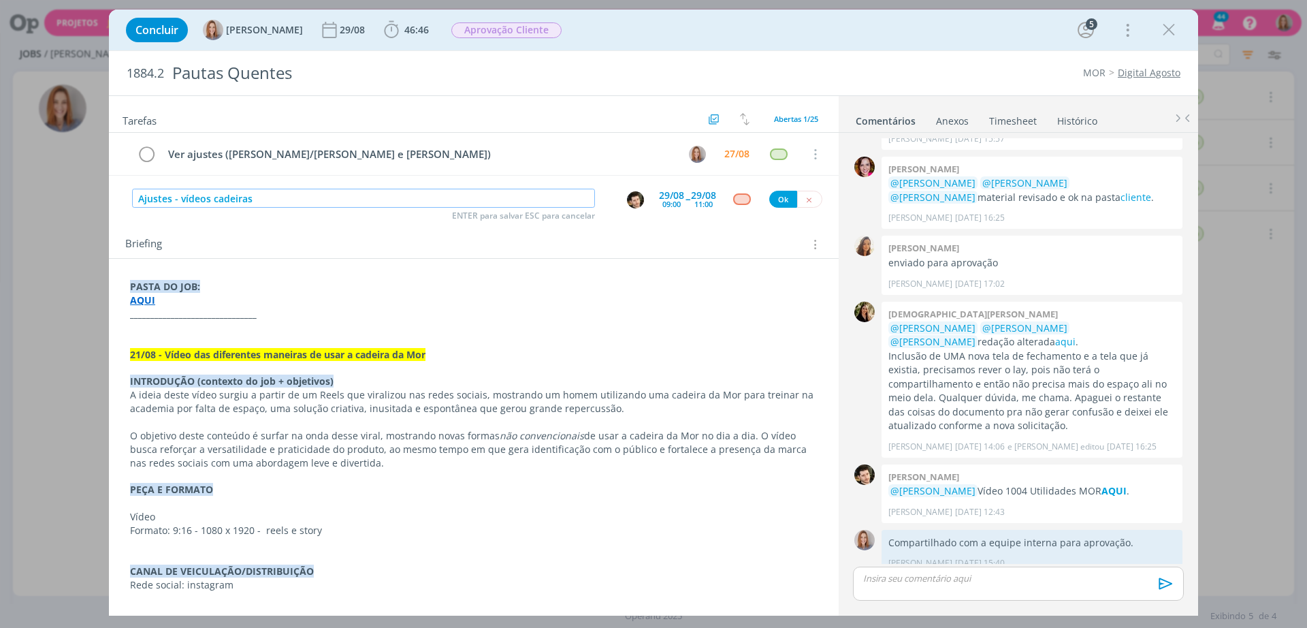
click at [433, 197] on input "Ajustes - vídeos cadeiras" at bounding box center [363, 198] width 463 height 19
type input "Ajustes - vídeos cadeiras (falar com Bilheri)"
click at [769, 199] on button "Ok" at bounding box center [783, 199] width 28 height 17
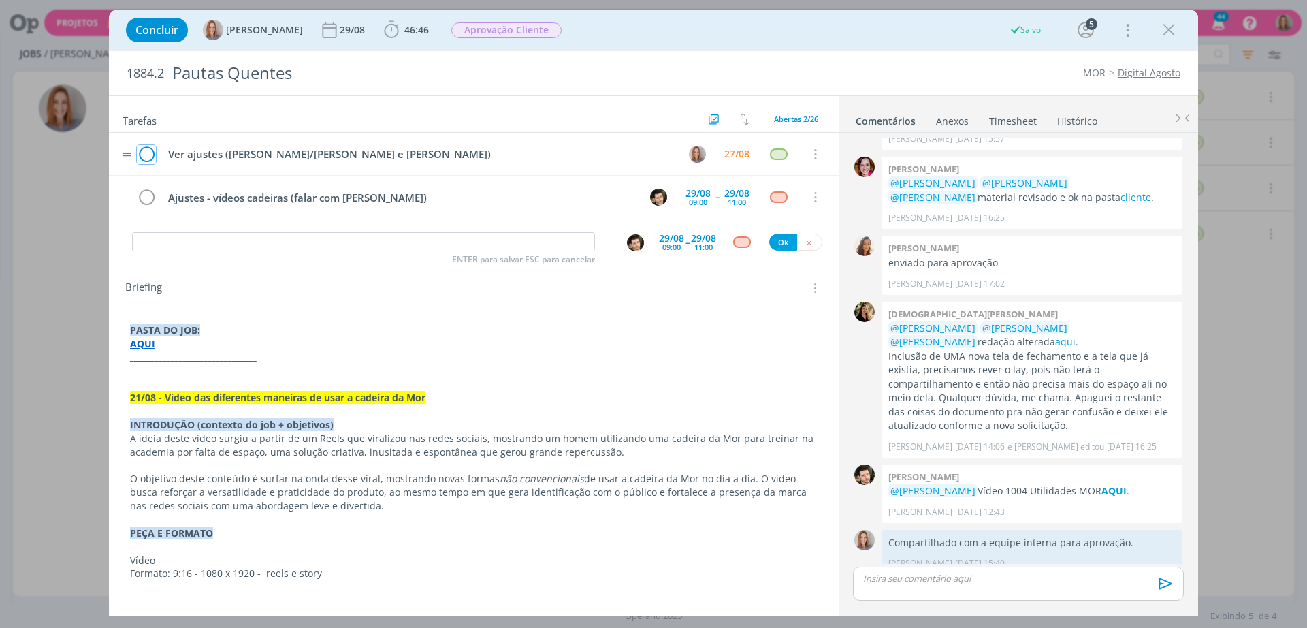
click at [148, 150] on icon "dialog" at bounding box center [146, 154] width 19 height 20
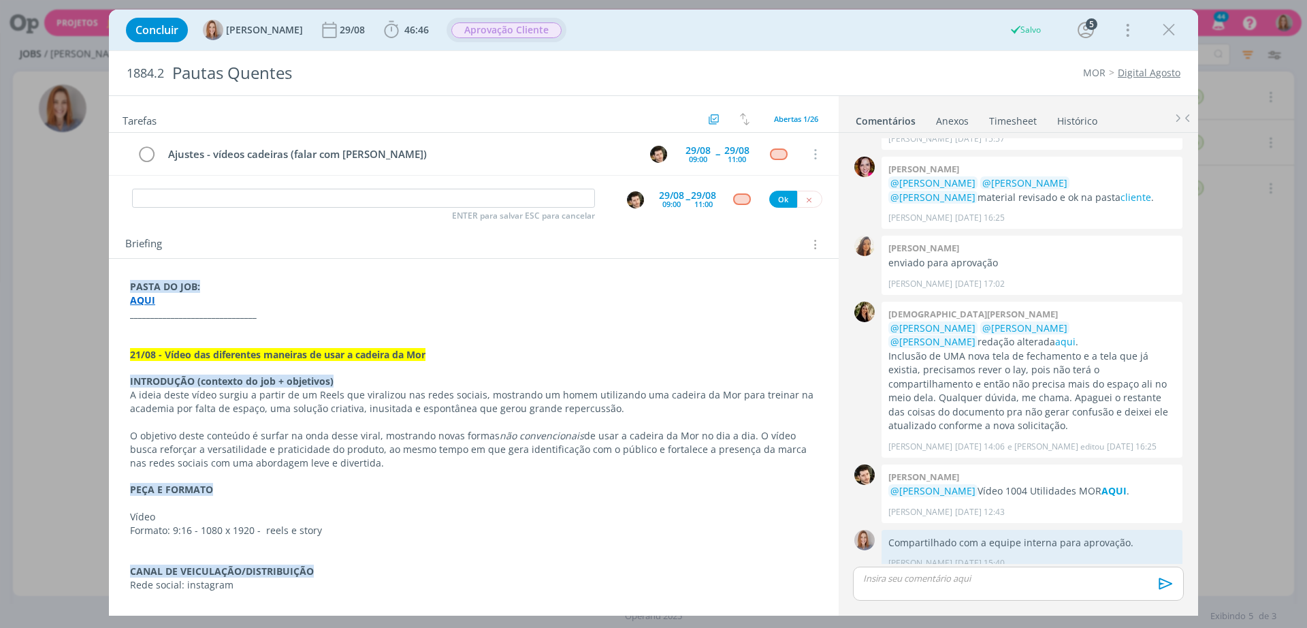
click at [507, 27] on span "Aprovação Cliente" at bounding box center [506, 30] width 110 height 16
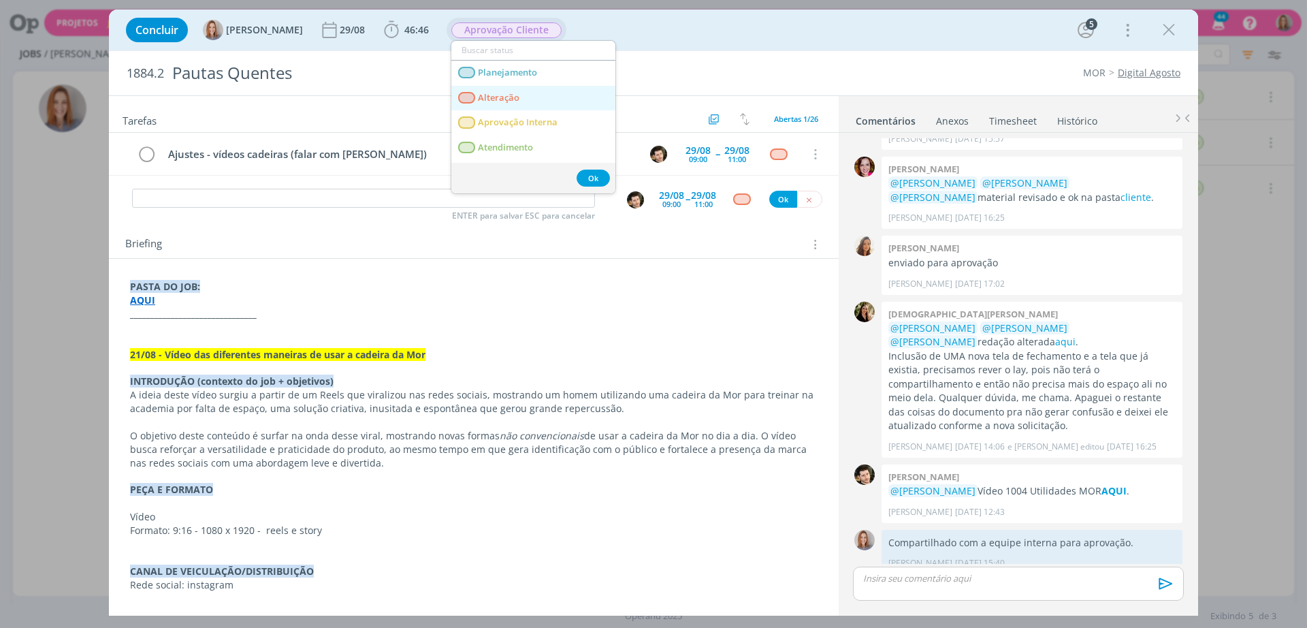
click at [499, 98] on span "Alteração" at bounding box center [499, 98] width 42 height 11
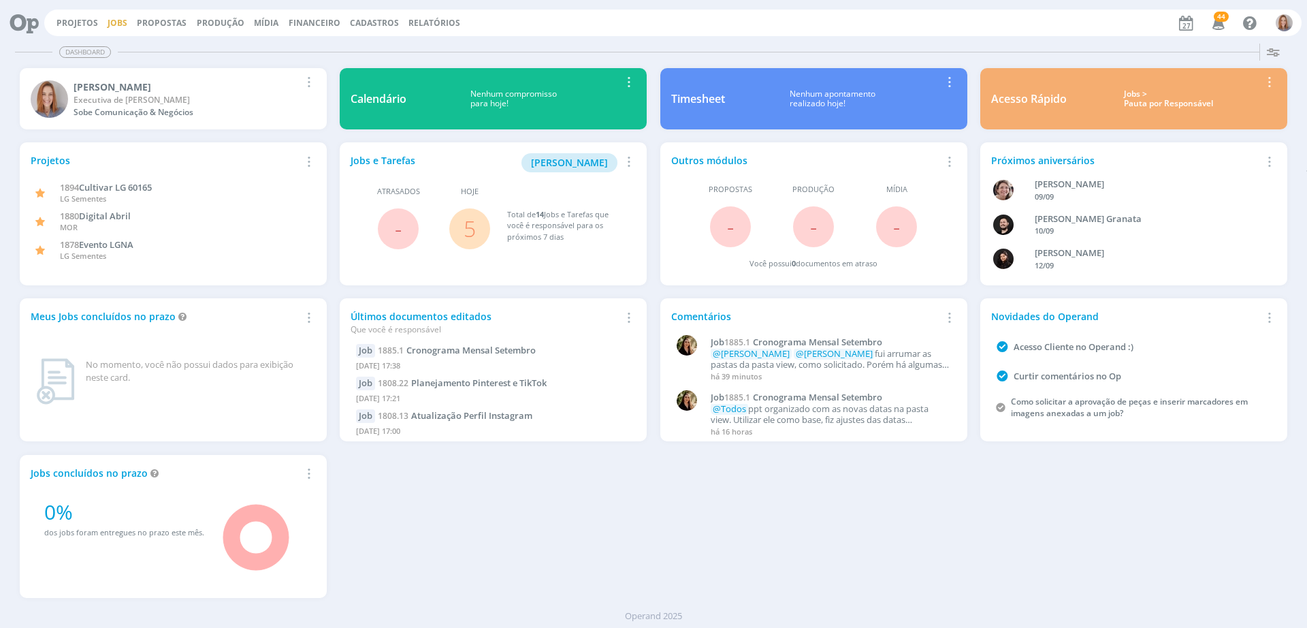
click at [123, 24] on link "Jobs" at bounding box center [118, 23] width 20 height 12
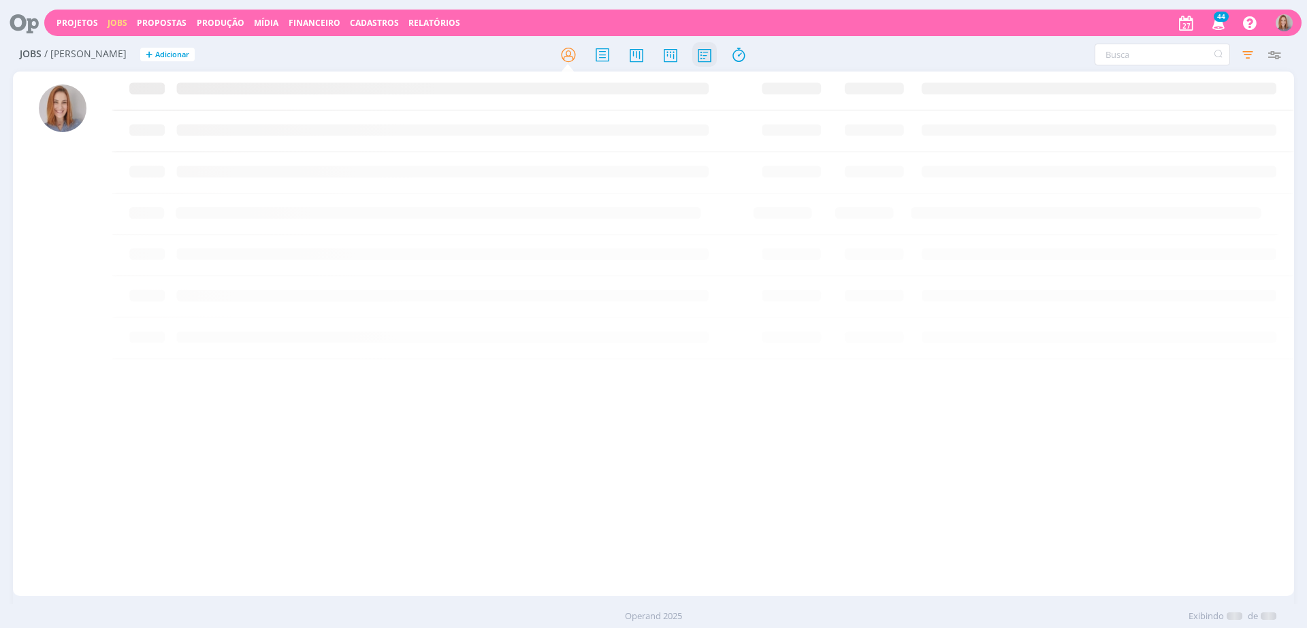
click at [704, 65] on icon at bounding box center [704, 55] width 25 height 27
click at [704, 61] on icon at bounding box center [704, 55] width 25 height 27
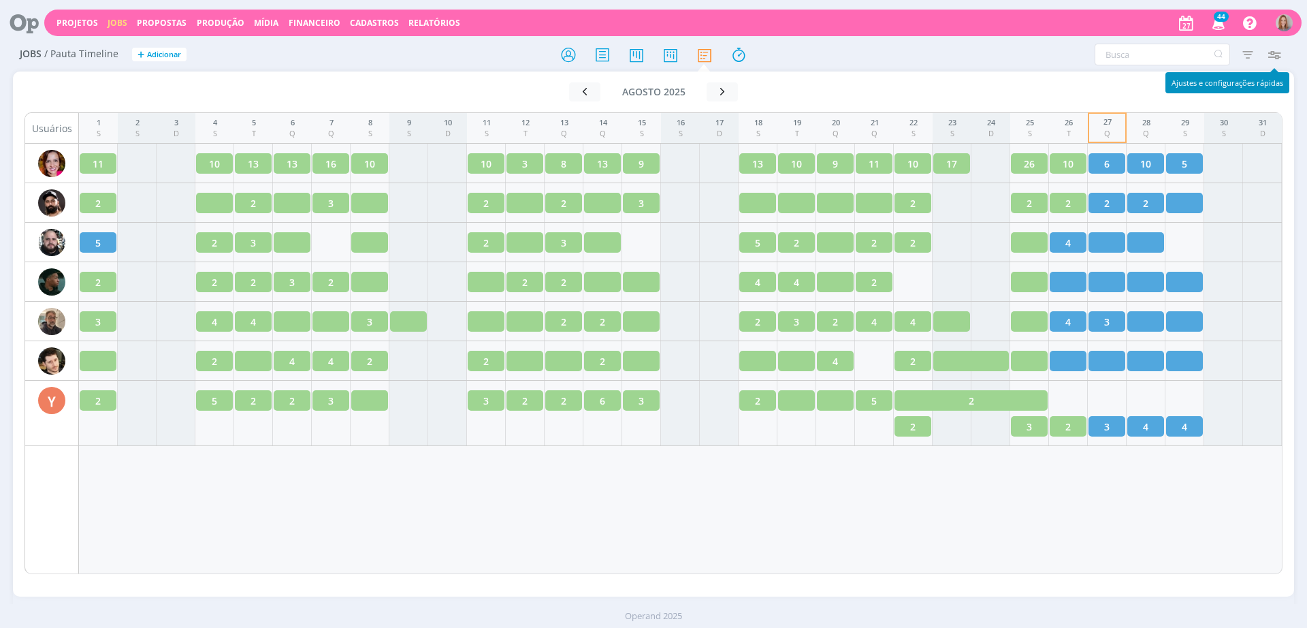
click at [1269, 56] on icon "button" at bounding box center [1273, 54] width 25 height 25
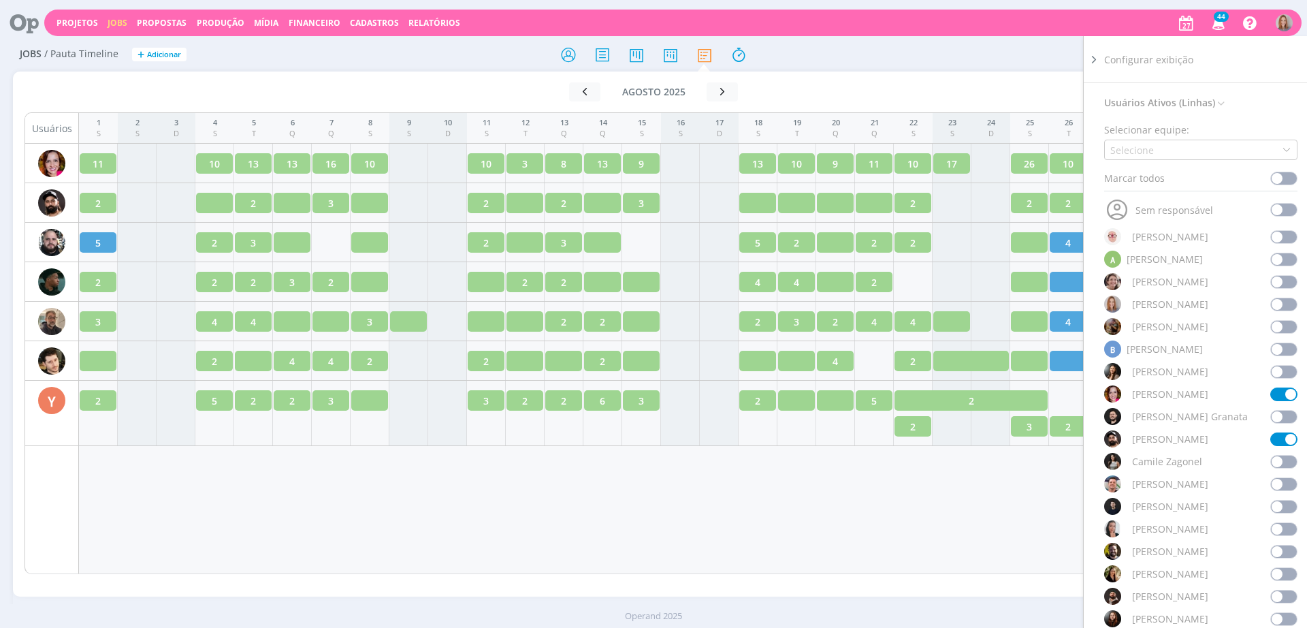
click at [1280, 438] on span at bounding box center [1283, 439] width 27 height 14
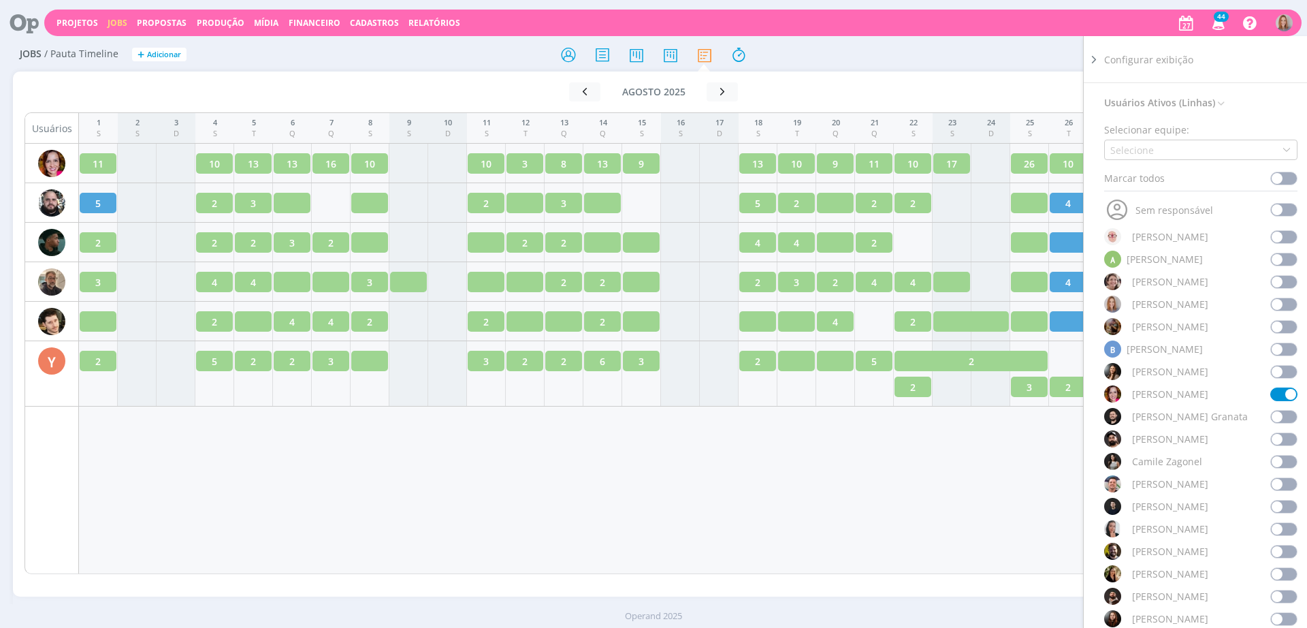
scroll to position [510, 0]
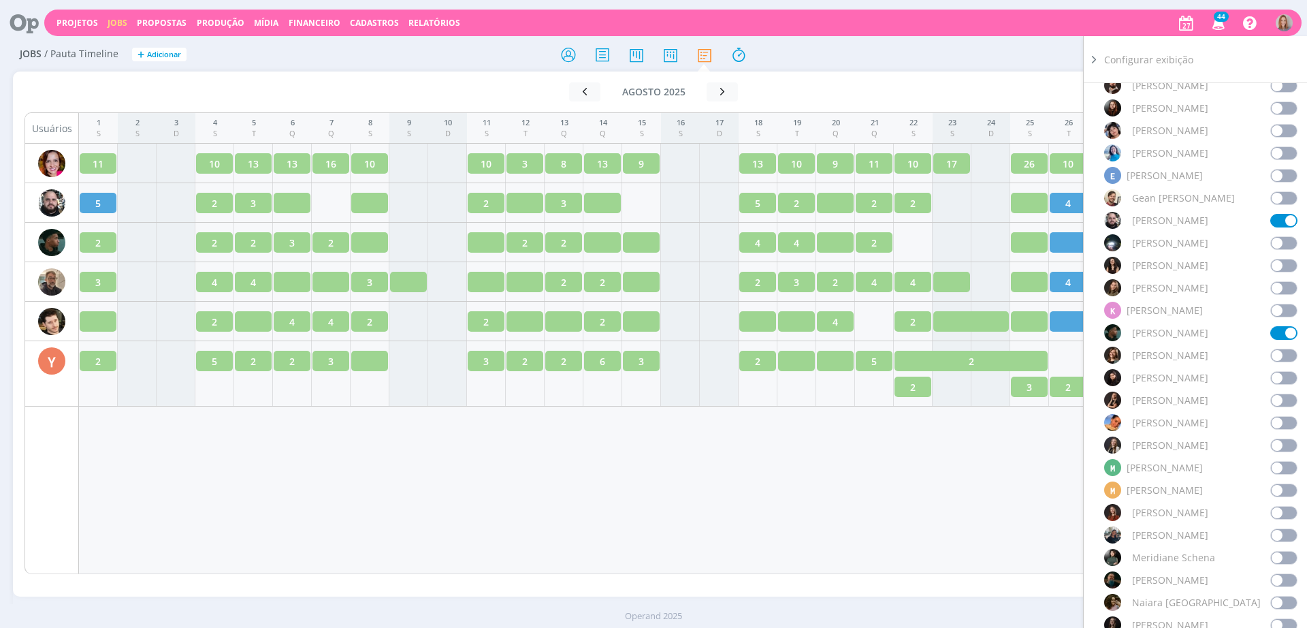
click at [1271, 336] on span at bounding box center [1283, 333] width 27 height 14
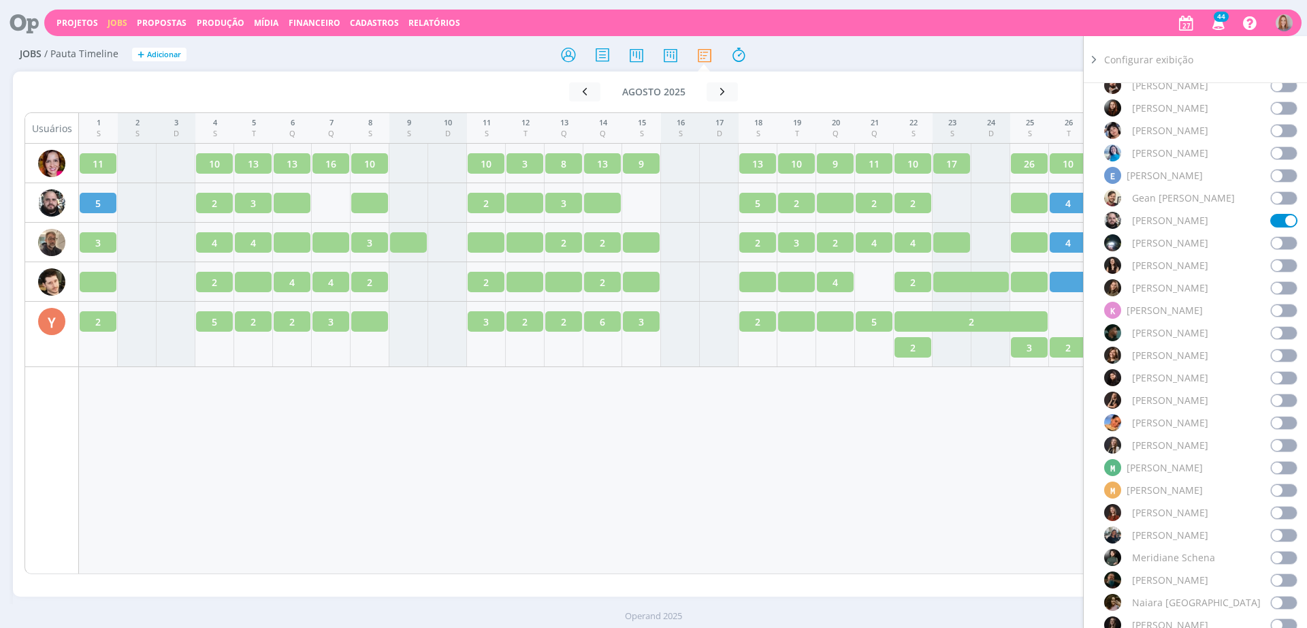
click at [1275, 222] on span at bounding box center [1283, 221] width 27 height 14
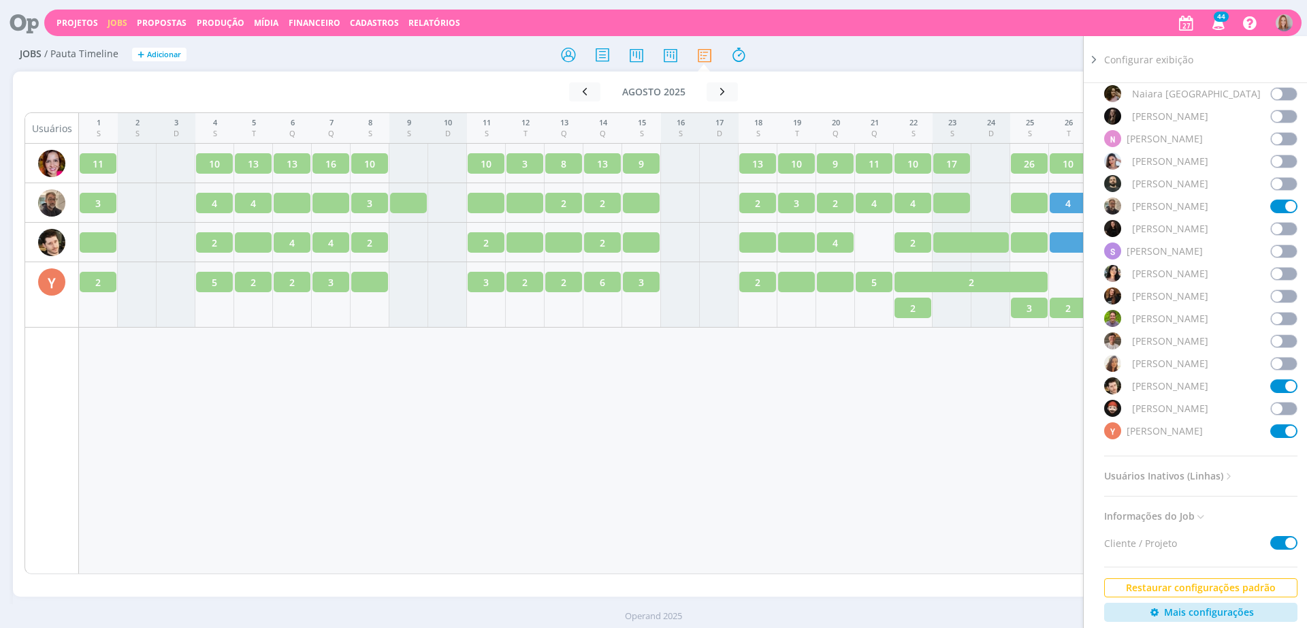
scroll to position [1145, 0]
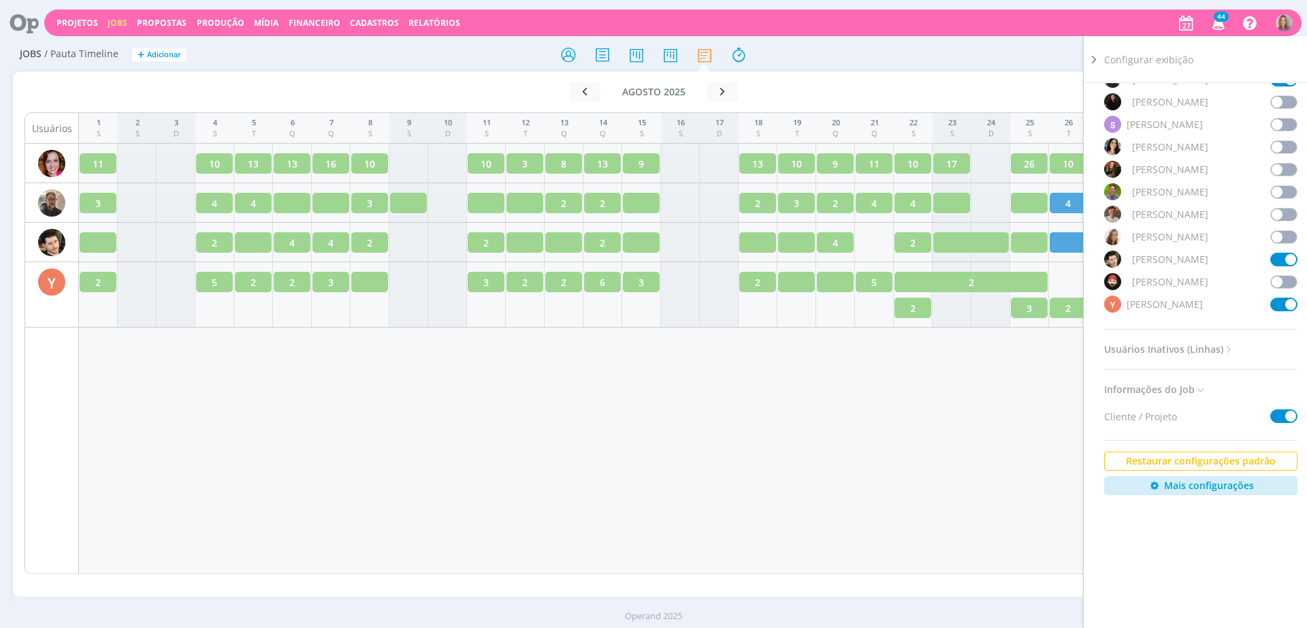
click at [1278, 299] on span at bounding box center [1283, 304] width 27 height 14
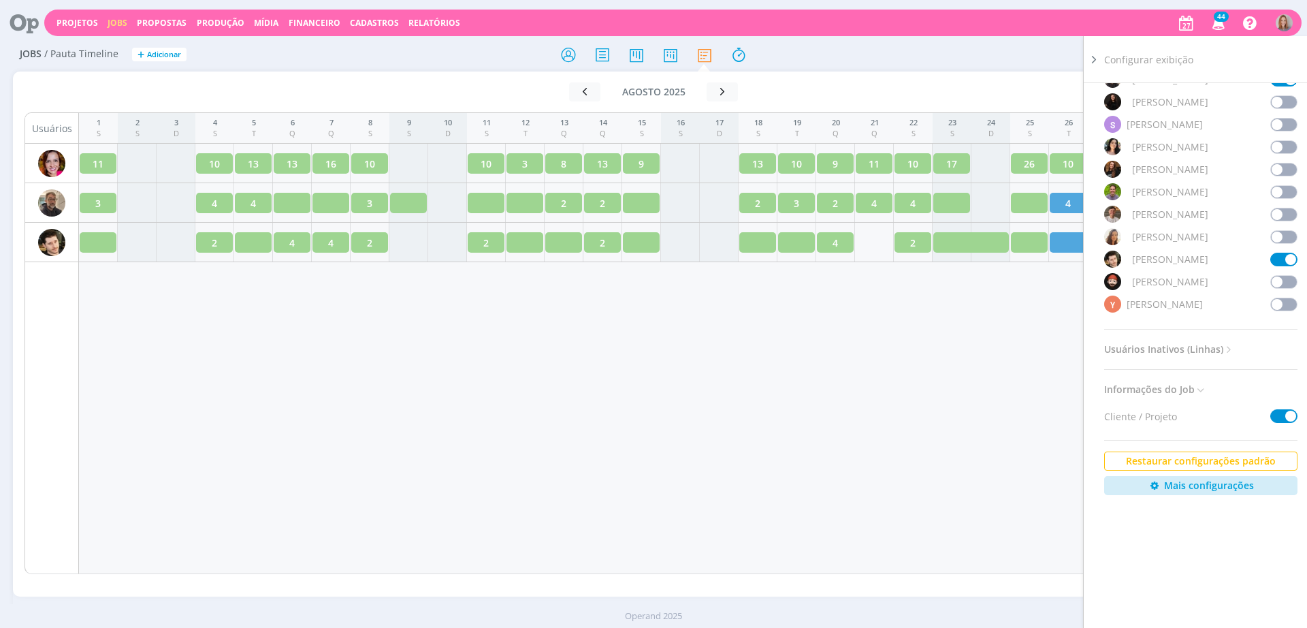
click at [1276, 250] on div "[PERSON_NAME]" at bounding box center [1200, 258] width 193 height 17
click at [1282, 257] on span at bounding box center [1283, 260] width 27 height 14
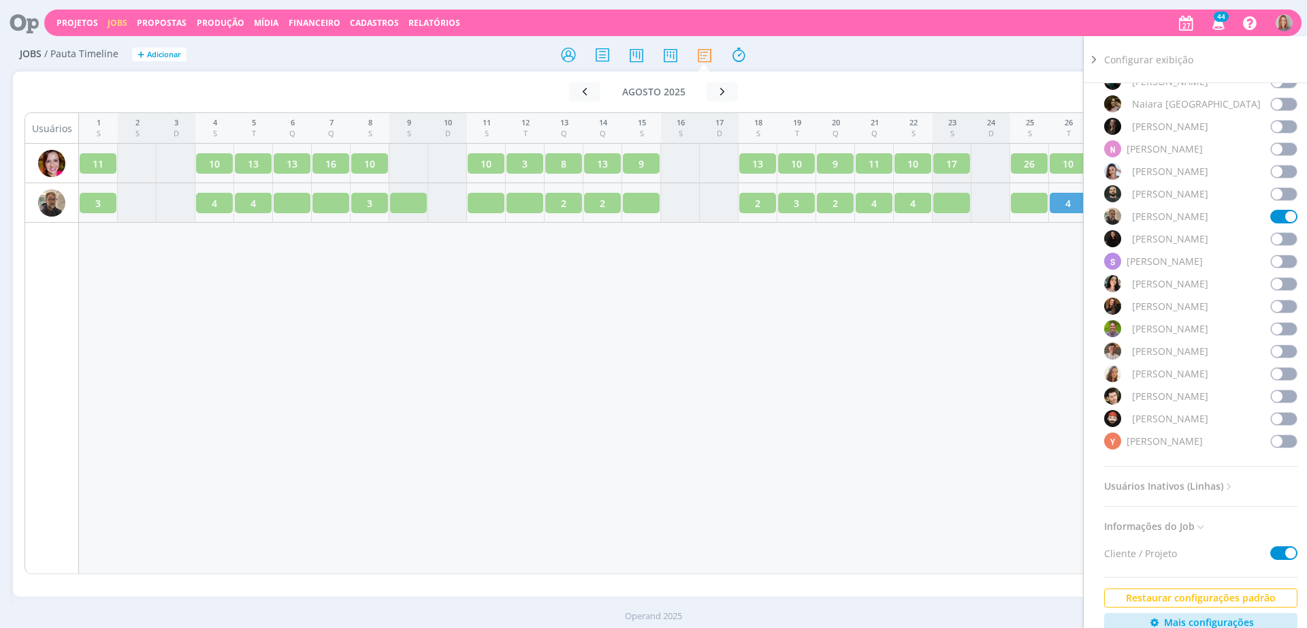
scroll to position [805, 0]
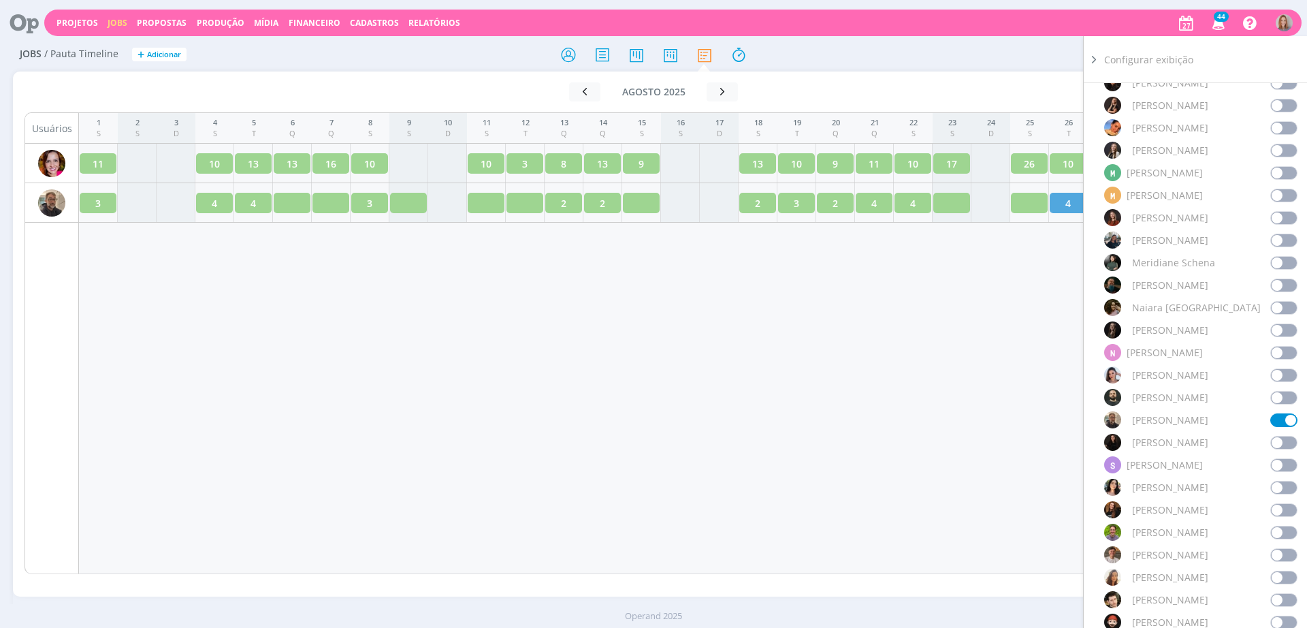
click at [1279, 423] on span at bounding box center [1283, 420] width 27 height 14
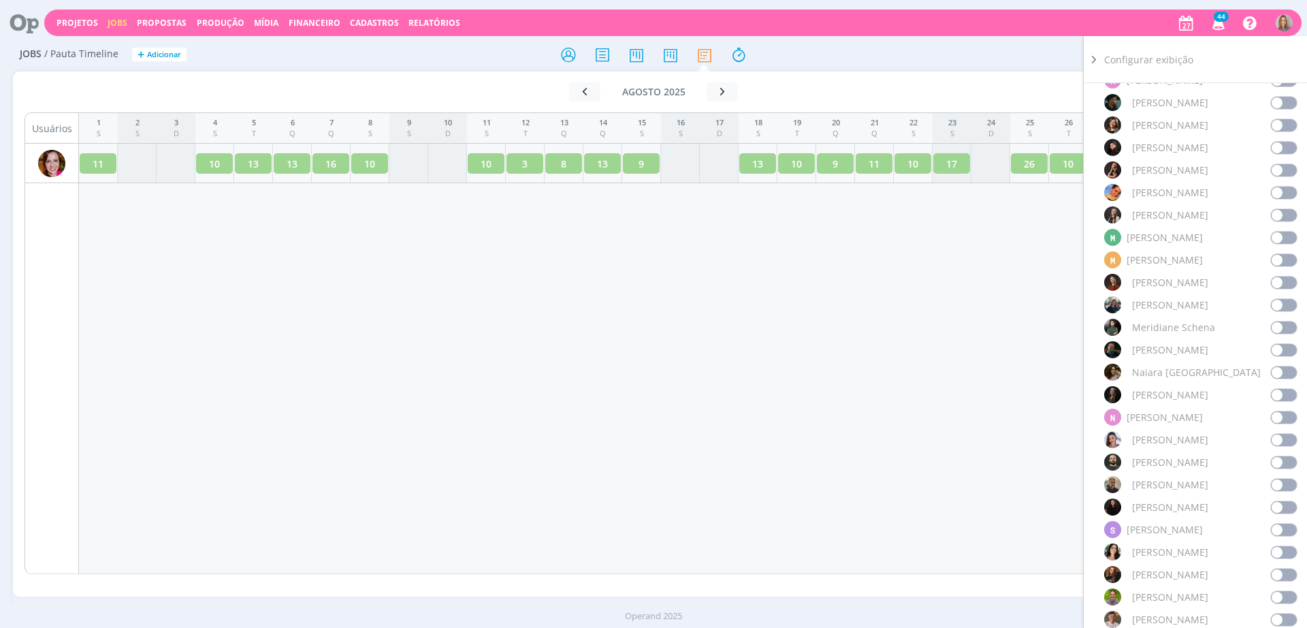
scroll to position [635, 0]
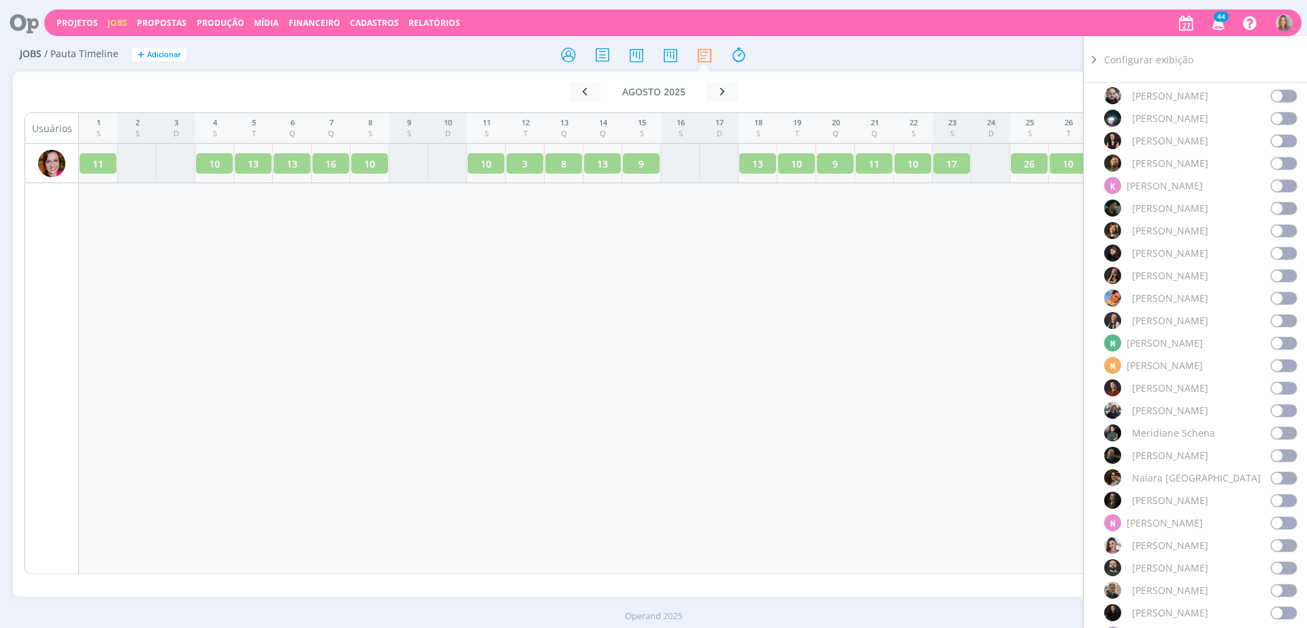
click at [1275, 521] on span at bounding box center [1283, 523] width 27 height 14
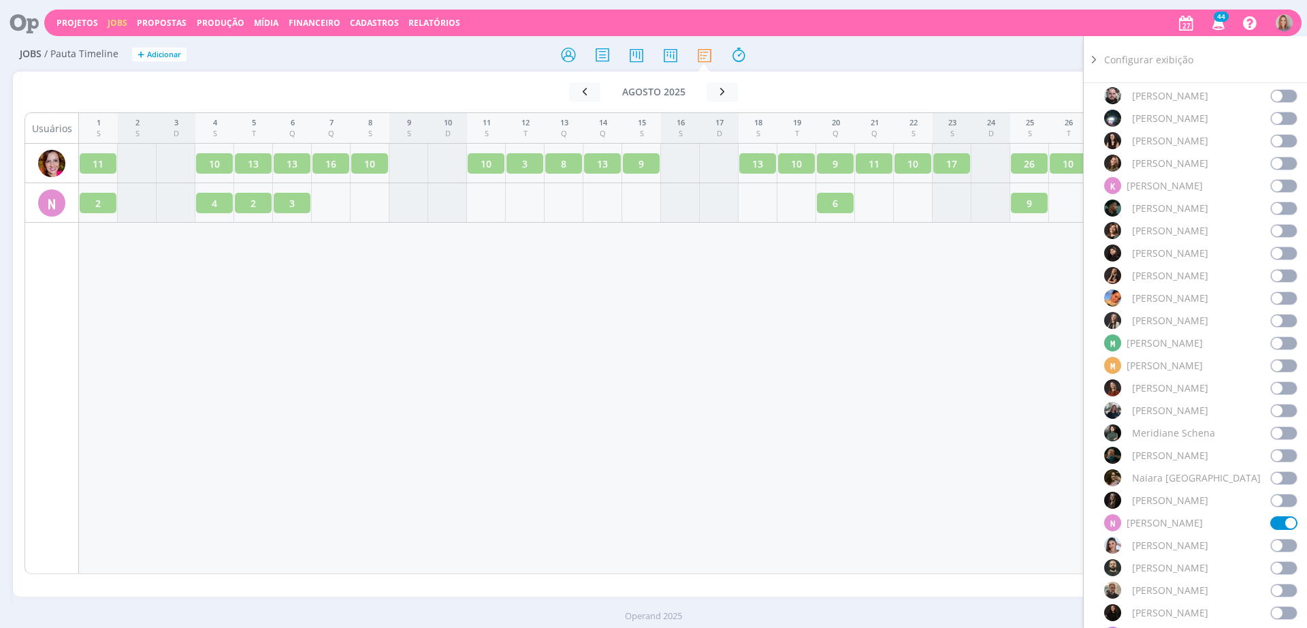
click at [1282, 348] on span at bounding box center [1283, 343] width 27 height 14
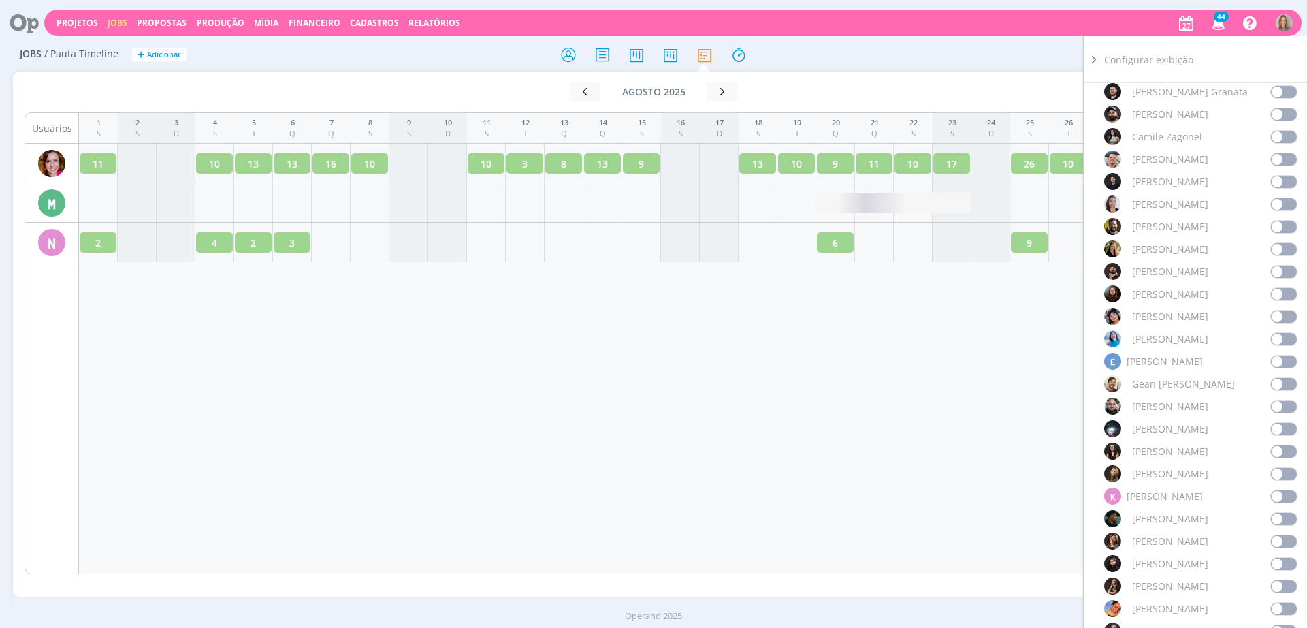
scroll to position [295, 0]
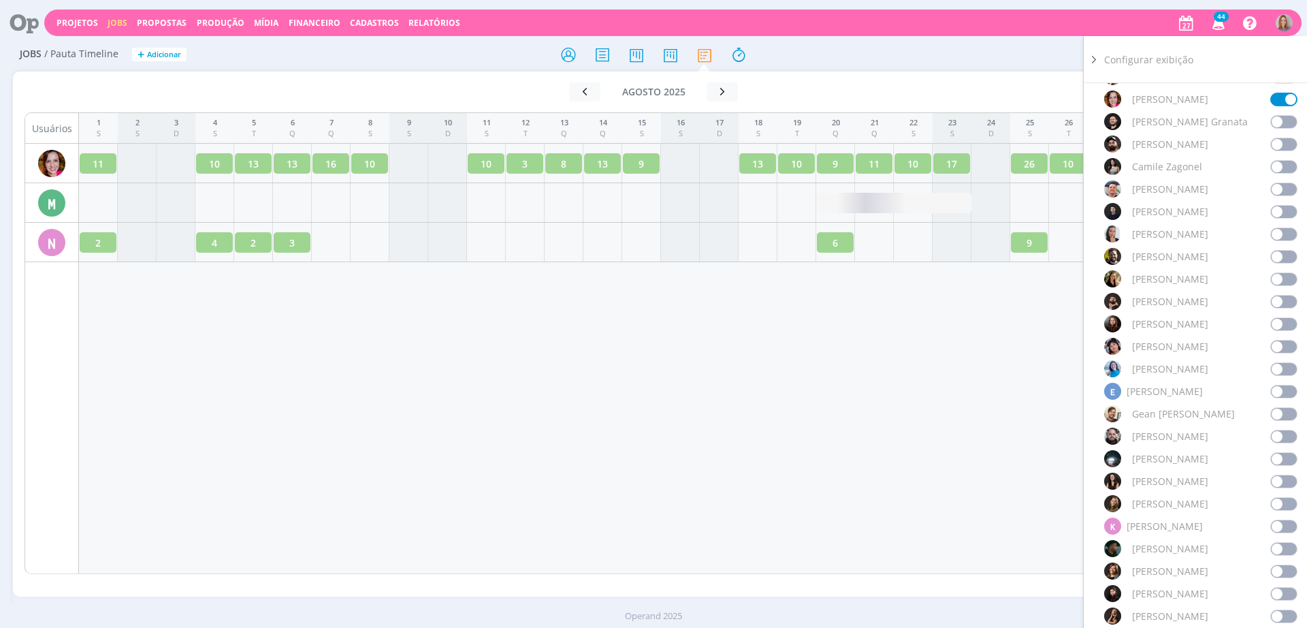
click at [1279, 274] on span at bounding box center [1283, 279] width 27 height 14
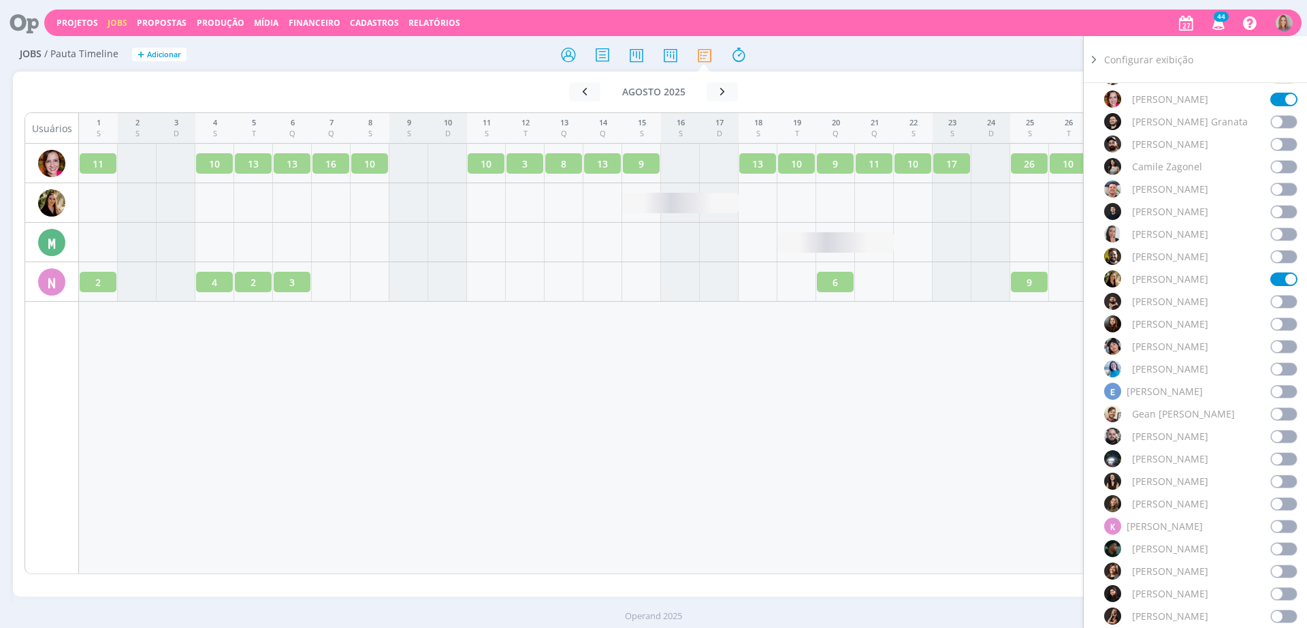
click at [607, 418] on div "1 S 2 S 3 D 4 S 5 T 6 Q 7 Q 8 S 9 S 10 D 11 S 12 T 13 Q 14 Q 15 S 16 S 17 D 18 …" at bounding box center [680, 342] width 1203 height 461
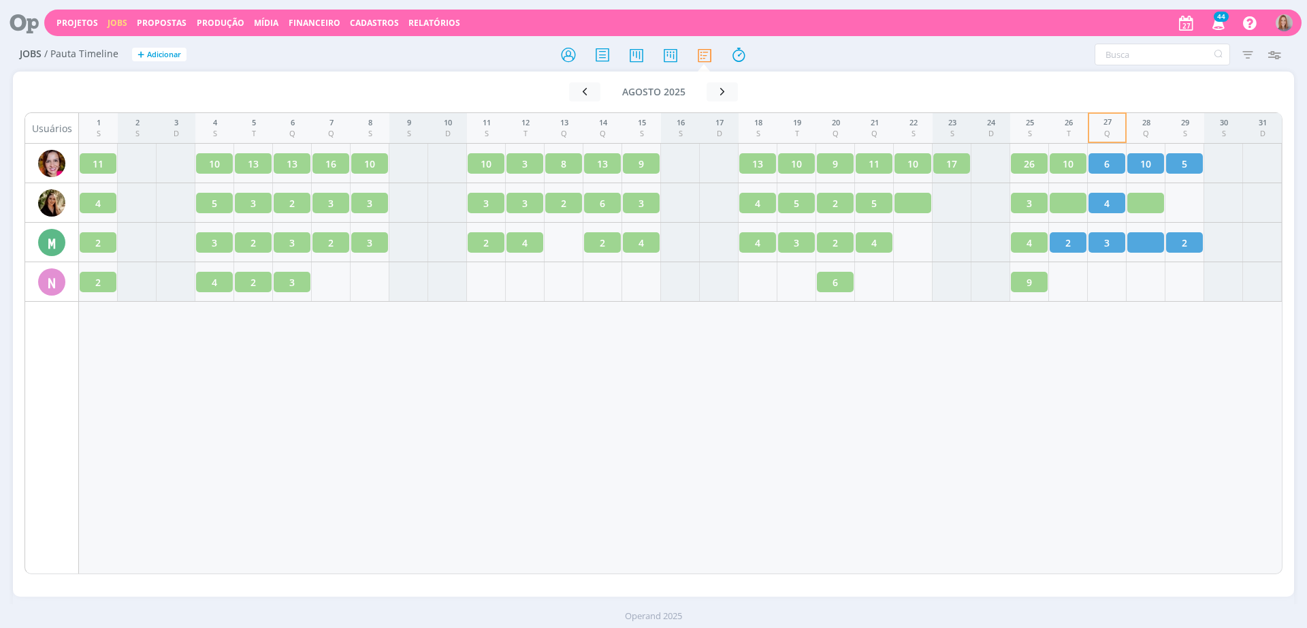
click at [302, 402] on div "1 S 2 S 3 D 4 S 5 T 6 Q 7 Q 8 S 9 S 10 D 11 S 12 T 13 Q 14 Q 15 S 16 S 17 D 18 …" at bounding box center [680, 342] width 1203 height 461
click at [732, 93] on button "button" at bounding box center [721, 91] width 31 height 19
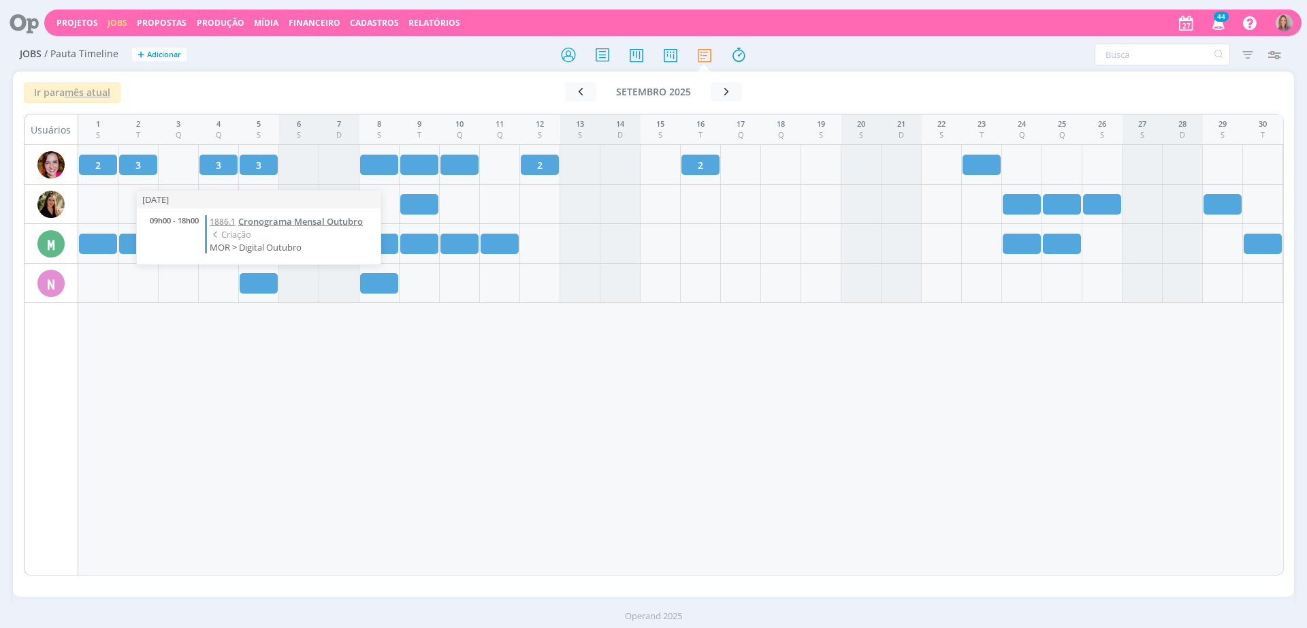
click at [301, 222] on span "Cronograma Mensal Outubro" at bounding box center [300, 221] width 125 height 12
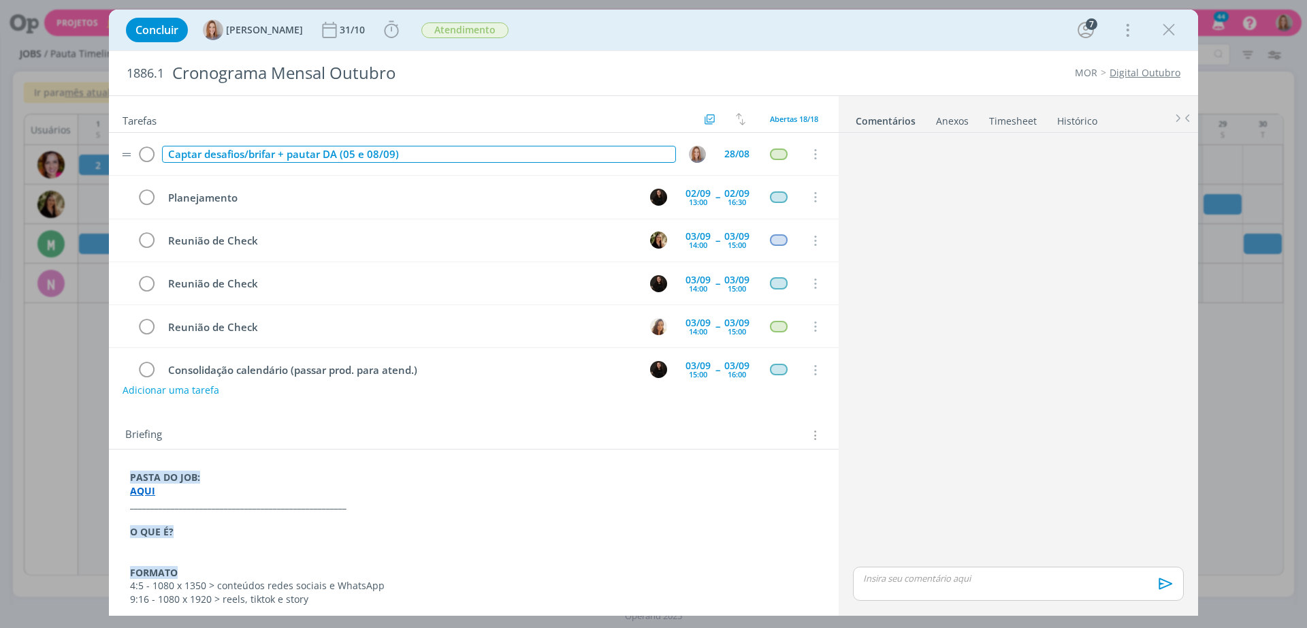
click at [346, 157] on div "Captar desafios/brifar + pautar DA (05 e 08/09)" at bounding box center [419, 154] width 514 height 17
drag, startPoint x: 419, startPoint y: 153, endPoint x: 278, endPoint y: 146, distance: 140.4
click at [278, 146] on div "Captar desafios/brifar + pautar DA (05 e 08/09)" at bounding box center [419, 154] width 514 height 17
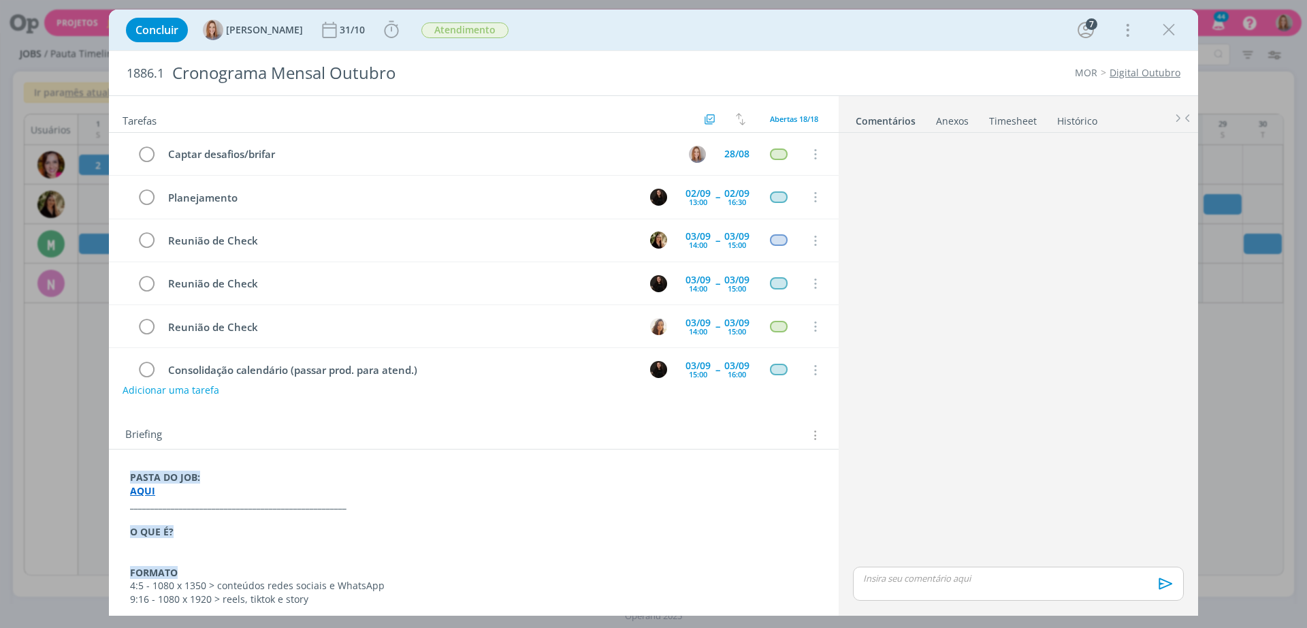
click at [565, 111] on h2 "Tarefas" at bounding box center [412, 119] width 578 height 18
click at [1163, 27] on icon "dialog" at bounding box center [1168, 30] width 20 height 20
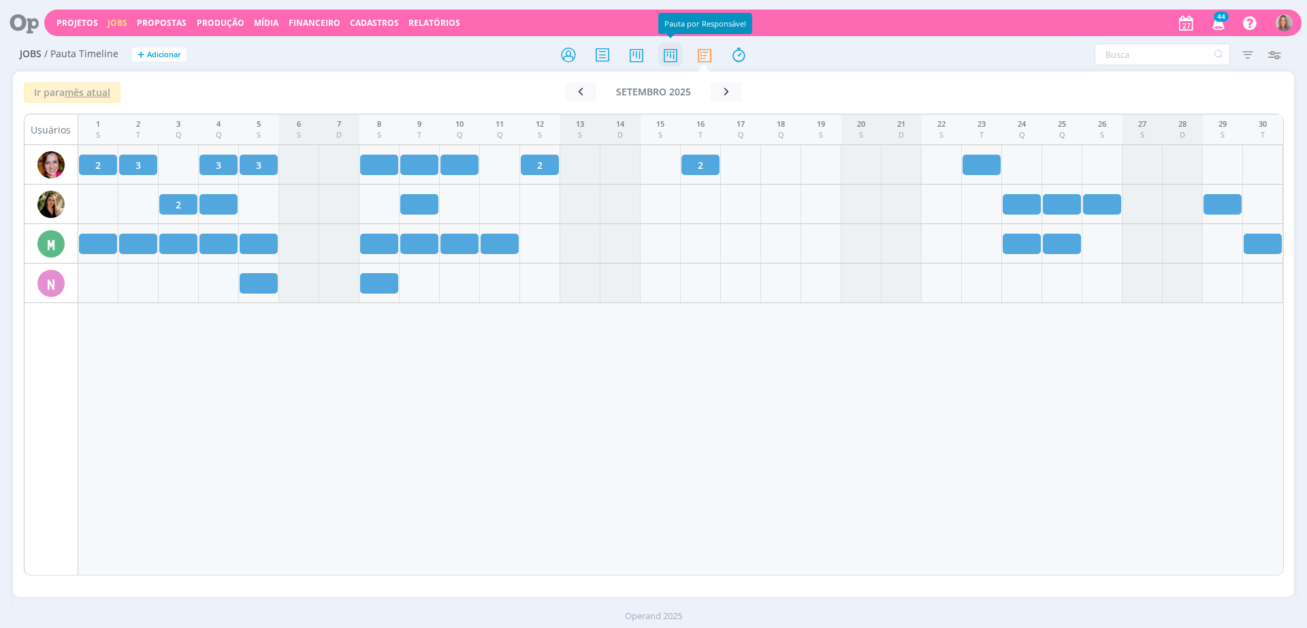
click at [669, 48] on icon at bounding box center [670, 55] width 25 height 27
